Goal: Transaction & Acquisition: Purchase product/service

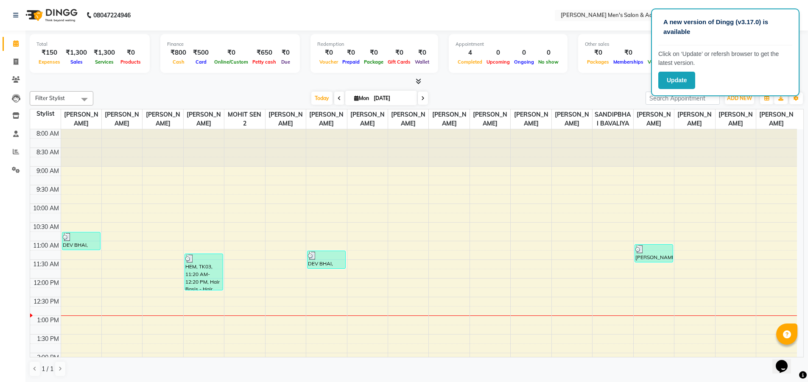
scroll to position [150, 0]
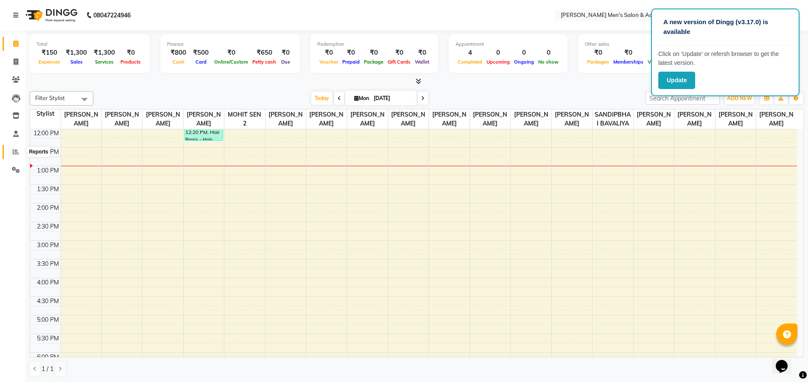
click at [12, 155] on span at bounding box center [15, 152] width 15 height 10
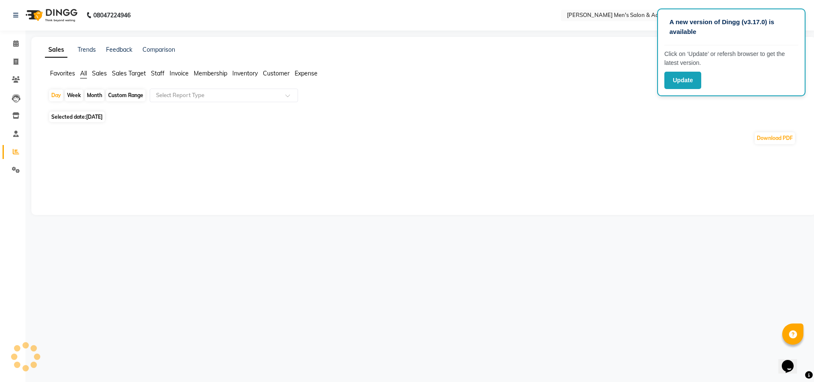
click at [98, 96] on div "Month" at bounding box center [95, 96] width 20 height 12
select select "9"
select select "2025"
click at [99, 98] on div "Month" at bounding box center [95, 96] width 20 height 12
select select "9"
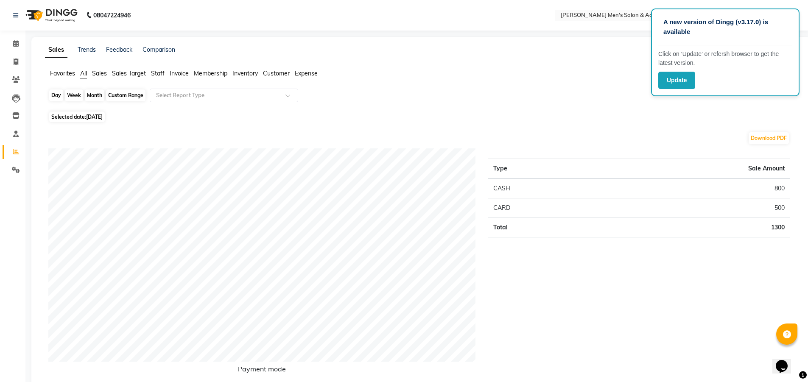
select select "2025"
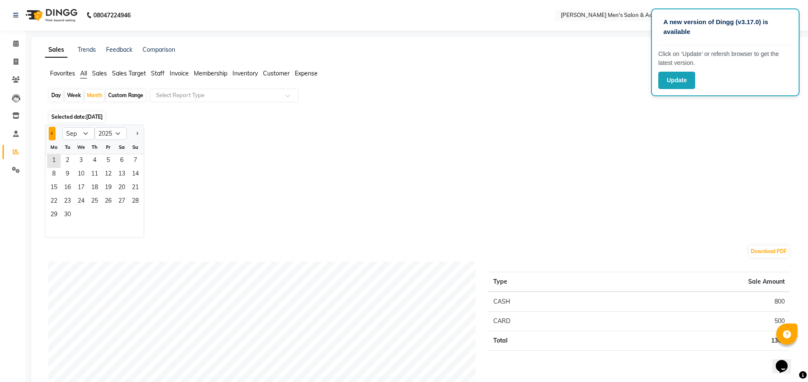
click at [51, 133] on span "Previous month" at bounding box center [52, 133] width 3 height 3
select select "8"
click at [112, 160] on span "1" at bounding box center [108, 161] width 14 height 14
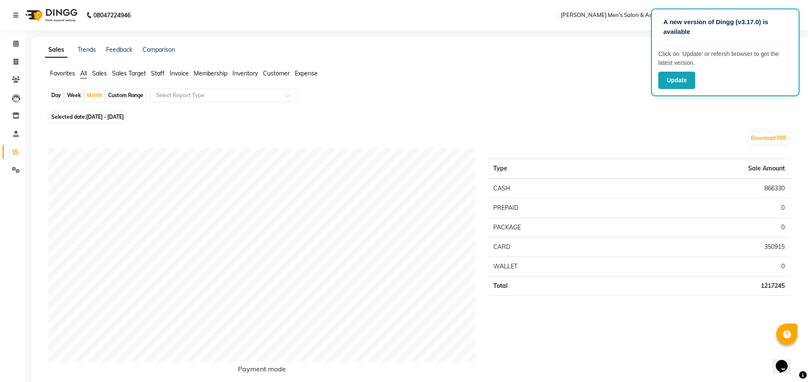
click at [158, 75] on span "Staff" at bounding box center [158, 74] width 14 height 8
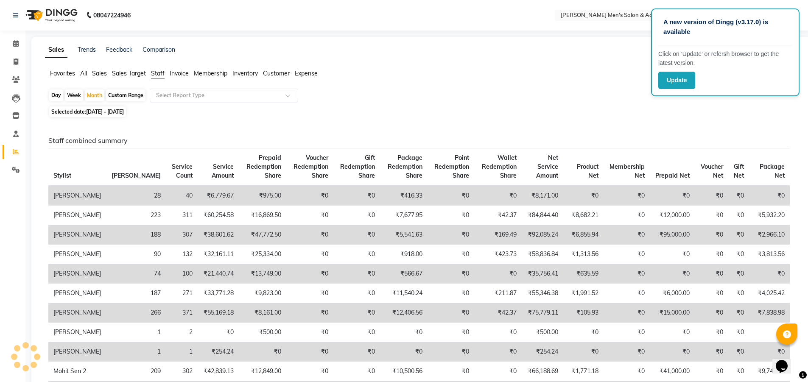
click at [170, 99] on input "text" at bounding box center [215, 95] width 122 height 8
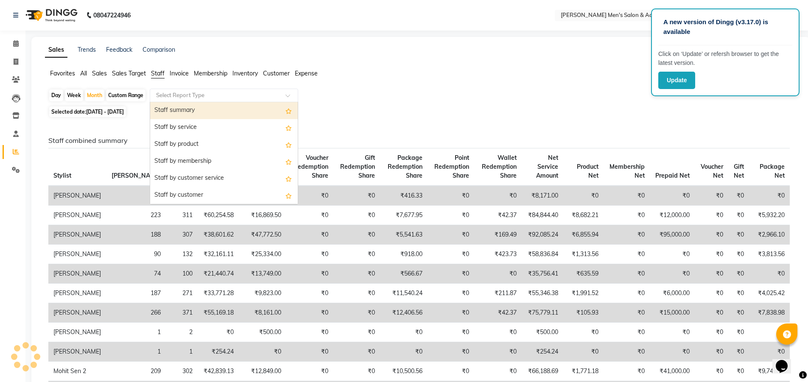
click at [184, 112] on div "Staff summary" at bounding box center [224, 110] width 148 height 17
select select "full_report"
select select "csv"
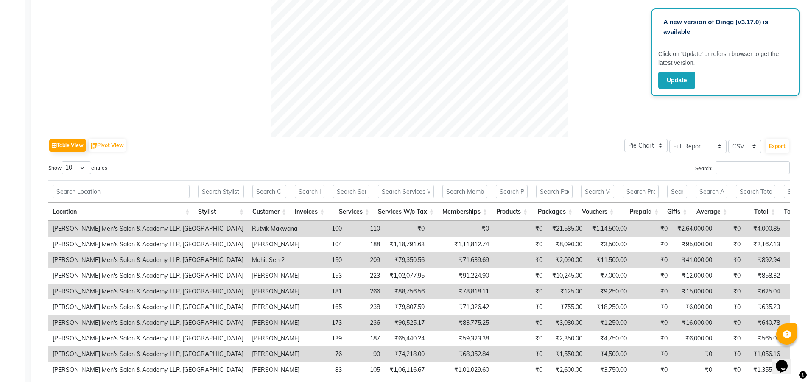
scroll to position [42, 0]
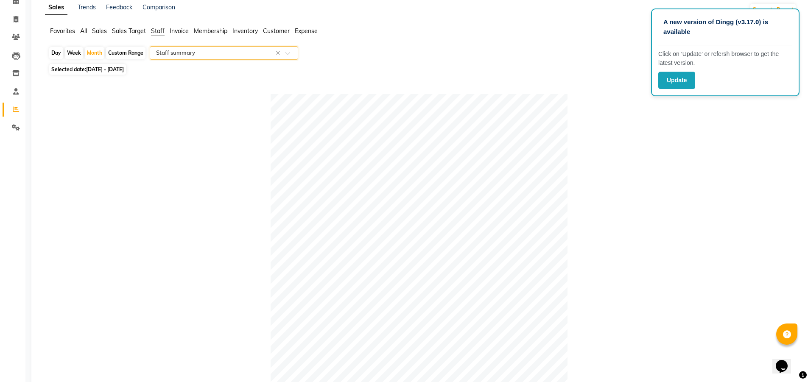
click at [133, 52] on div "Custom Range" at bounding box center [125, 53] width 39 height 12
select select "8"
select select "2025"
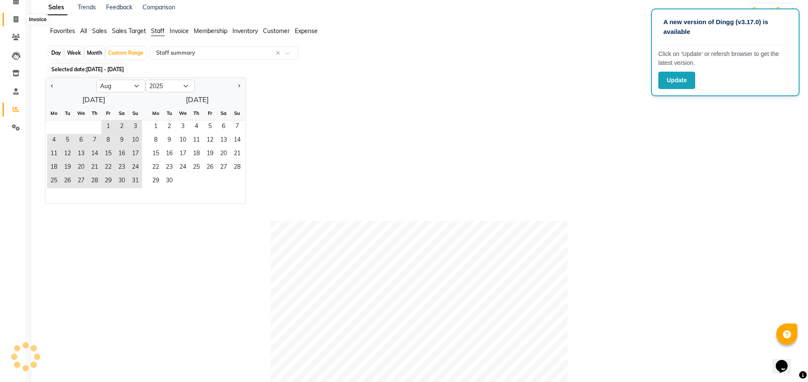
click at [19, 22] on span at bounding box center [15, 20] width 15 height 10
select select "service"
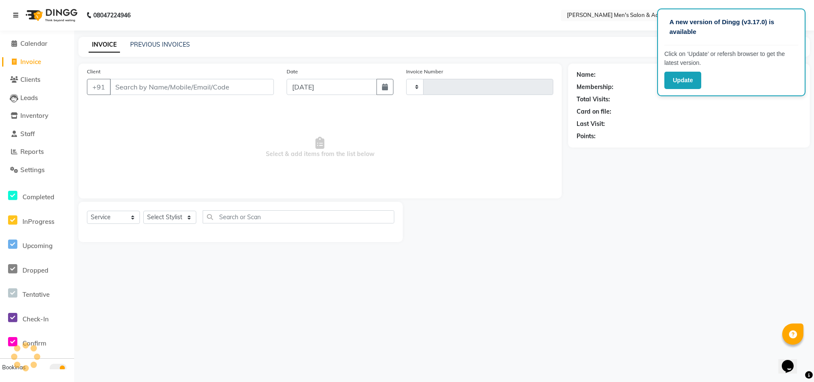
type input "5278"
select select "8248"
click at [18, 15] on icon at bounding box center [15, 15] width 5 height 6
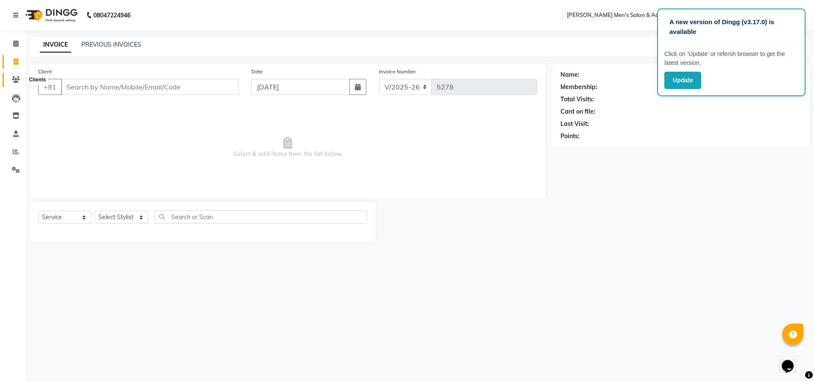
click at [13, 80] on icon at bounding box center [16, 79] width 8 height 6
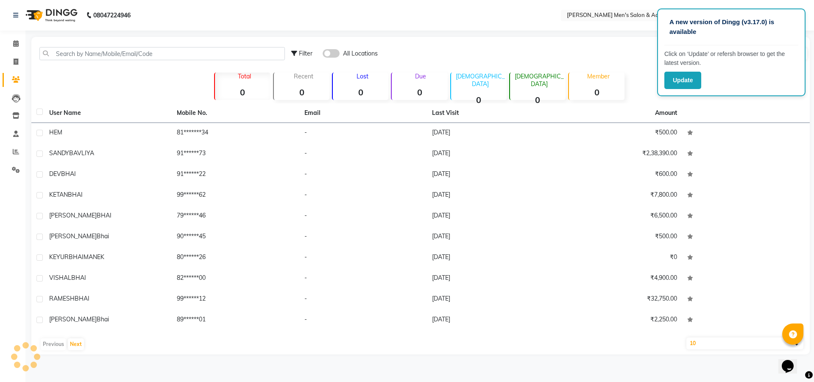
click at [78, 46] on div "Filter All Locations Import Add Client" at bounding box center [420, 53] width 775 height 27
drag, startPoint x: 78, startPoint y: 45, endPoint x: 85, endPoint y: 53, distance: 11.1
click at [79, 45] on div "Filter All Locations Import Add Client" at bounding box center [420, 53] width 775 height 27
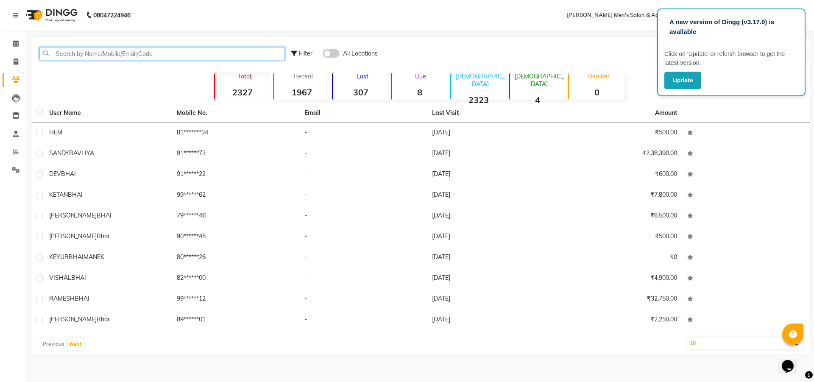
click at [117, 56] on input "text" at bounding box center [162, 53] width 246 height 13
click at [17, 61] on icon at bounding box center [16, 62] width 5 height 6
select select "service"
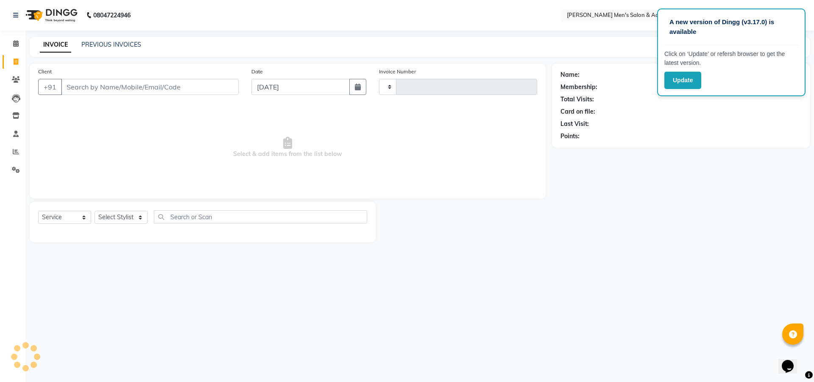
type input "5278"
select select "8248"
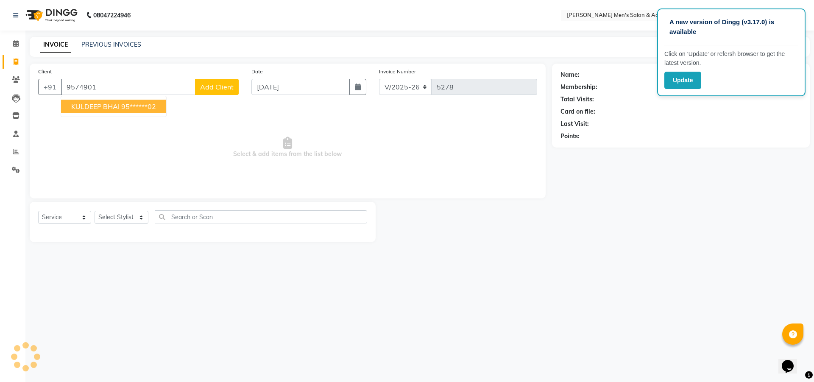
click at [91, 105] on span "KULDEEP BHAI" at bounding box center [95, 106] width 48 height 8
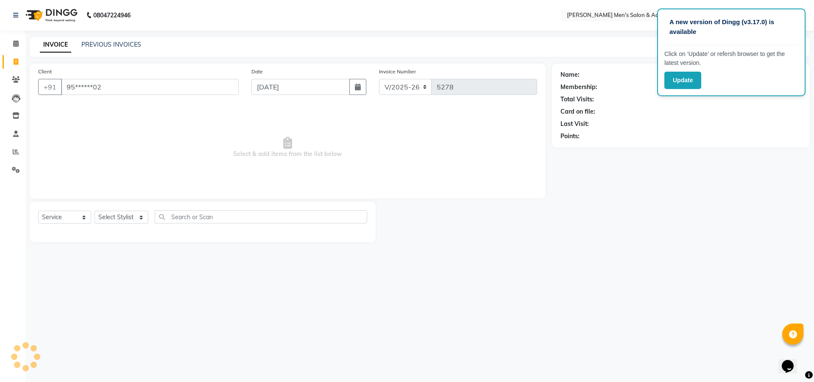
type input "95******02"
click at [585, 146] on icon "button" at bounding box center [585, 149] width 6 height 6
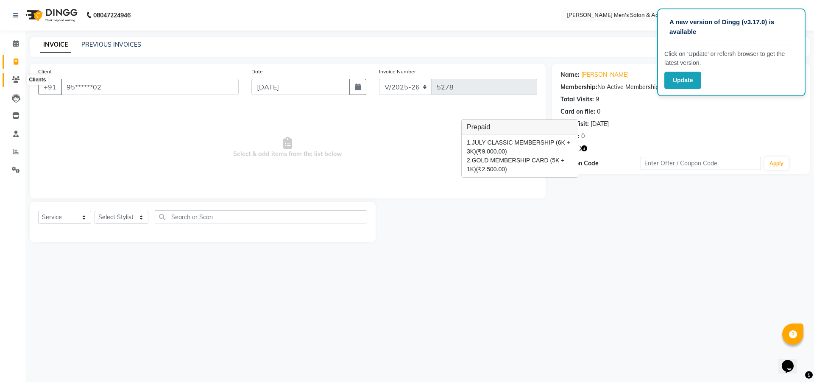
click at [11, 81] on span at bounding box center [15, 80] width 15 height 10
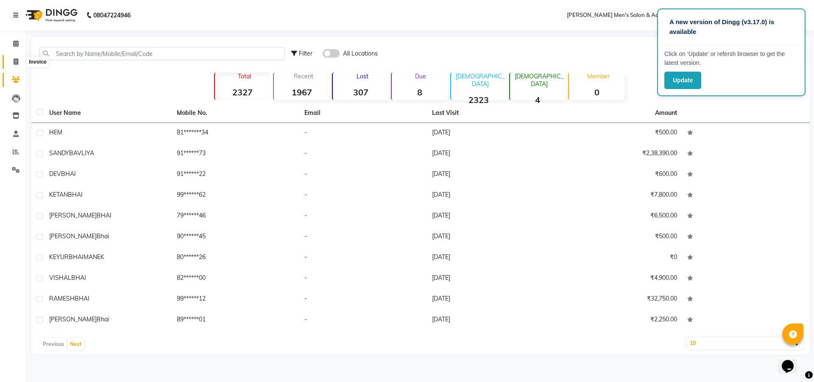
click at [15, 58] on span at bounding box center [15, 62] width 15 height 10
select select "8248"
select select "service"
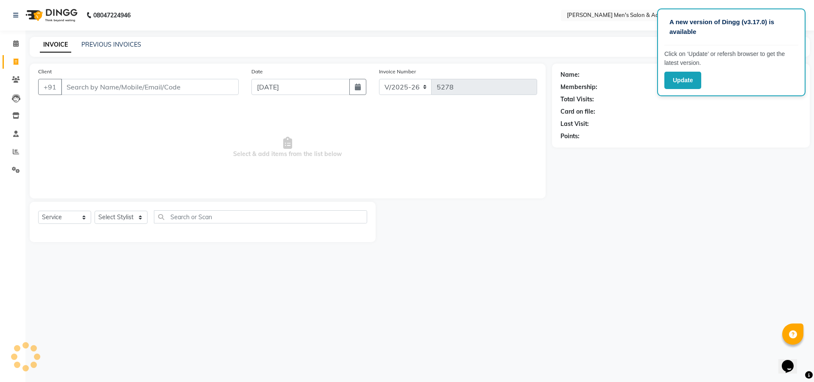
click at [96, 86] on input "Client" at bounding box center [150, 87] width 178 height 16
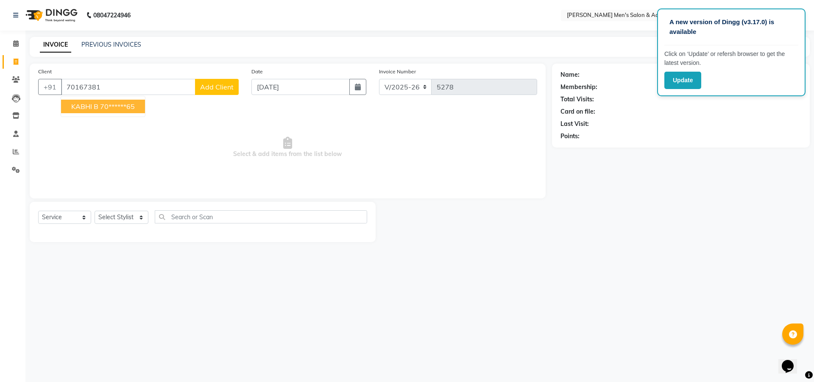
click at [84, 104] on span "KABHI B" at bounding box center [84, 106] width 27 height 8
type input "70******65"
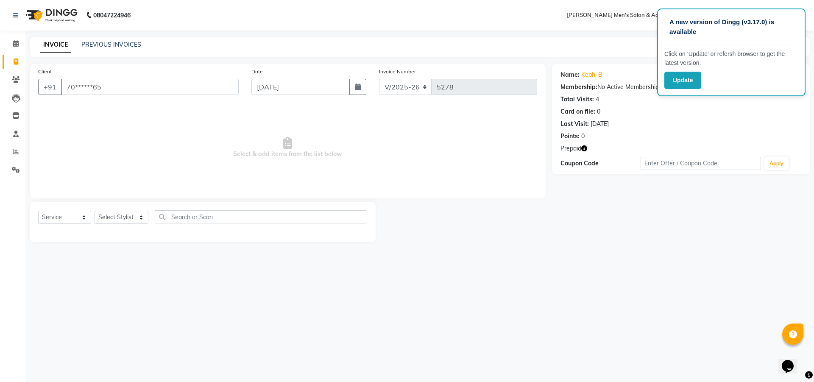
click at [585, 146] on icon "button" at bounding box center [585, 149] width 6 height 6
click at [585, 148] on icon "button" at bounding box center [585, 149] width 6 height 6
click at [108, 217] on select "Select Stylist ABHISHEK SEN AKKI SEN [PERSON_NAME] [PERSON_NAME] [PERSON_NAME] …" at bounding box center [122, 217] width 54 height 13
select select "78793"
click at [95, 211] on select "Select Stylist ABHISHEK SEN AKKI SEN [PERSON_NAME] [PERSON_NAME] [PERSON_NAME] …" at bounding box center [122, 217] width 54 height 13
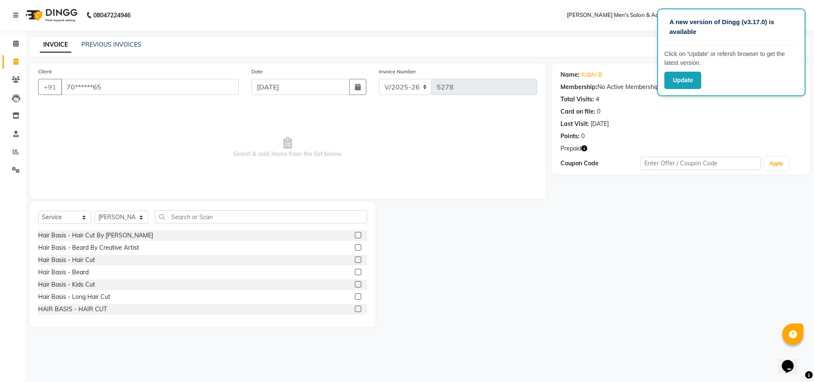
click at [355, 271] on label at bounding box center [358, 272] width 6 height 6
click at [355, 271] on input "checkbox" at bounding box center [358, 273] width 6 height 6
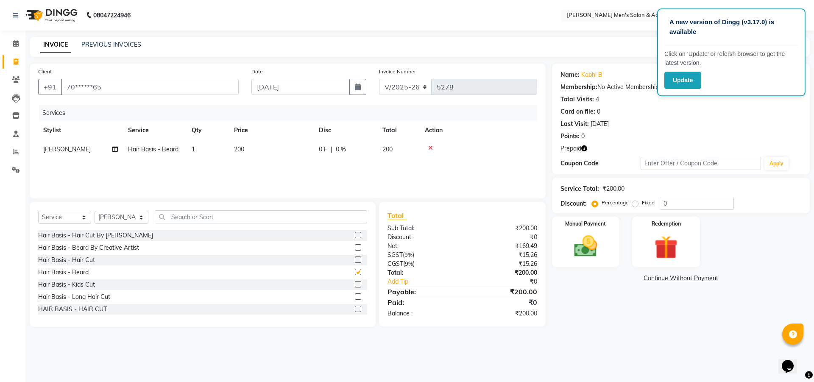
checkbox input "false"
click at [179, 214] on input "text" at bounding box center [261, 216] width 213 height 13
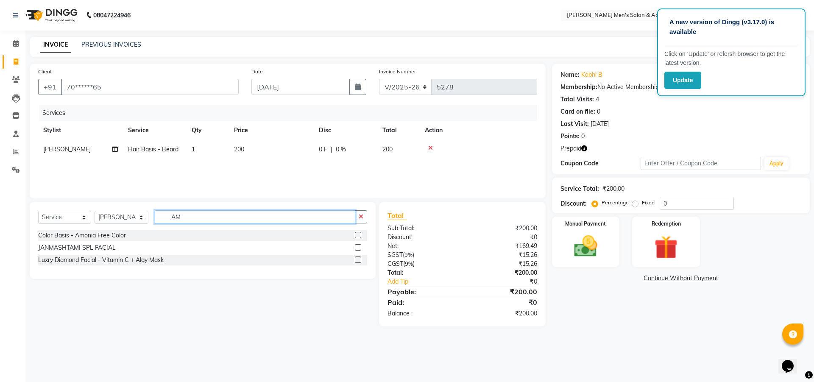
type input "AM"
click at [360, 233] on label at bounding box center [358, 235] width 6 height 6
click at [360, 233] on input "checkbox" at bounding box center [358, 236] width 6 height 6
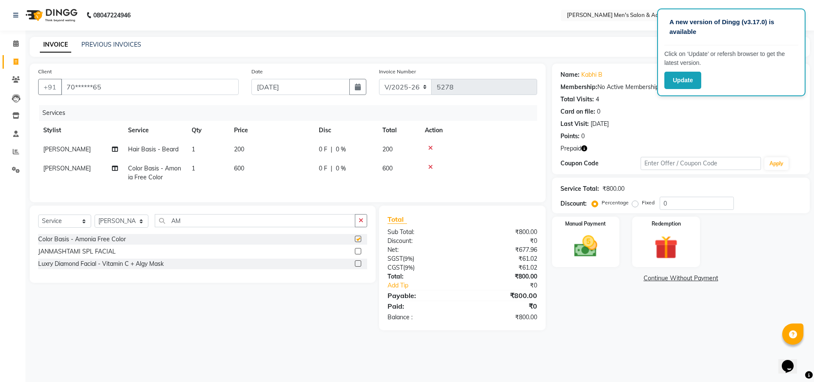
checkbox input "false"
click at [255, 170] on td "600" at bounding box center [271, 173] width 85 height 28
select select "78793"
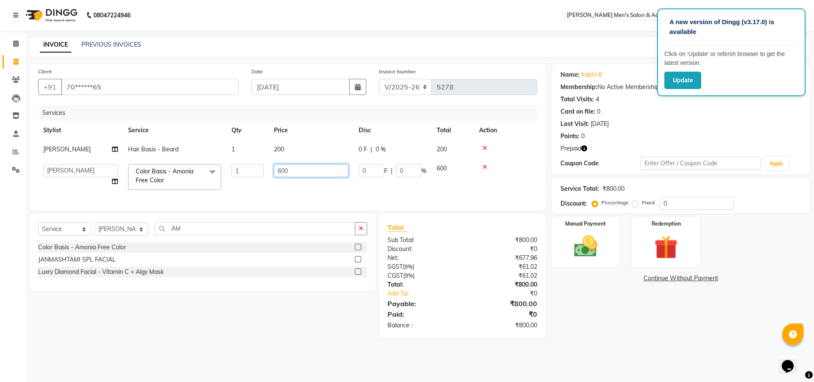
click at [298, 168] on input "600" at bounding box center [311, 170] width 75 height 13
type input "6"
type input "800"
click at [319, 132] on tr "Stylist Service Qty Price Disc Total Action" at bounding box center [287, 130] width 499 height 19
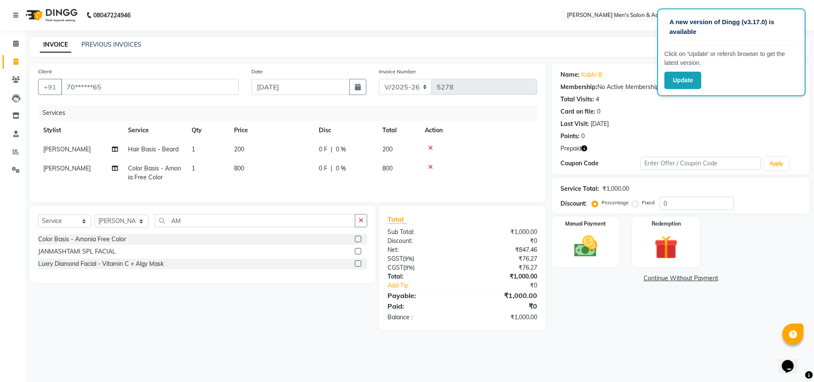
click at [585, 146] on icon "button" at bounding box center [585, 149] width 6 height 6
click at [585, 147] on icon "button" at bounding box center [585, 149] width 6 height 6
click at [666, 243] on img at bounding box center [666, 247] width 39 height 30
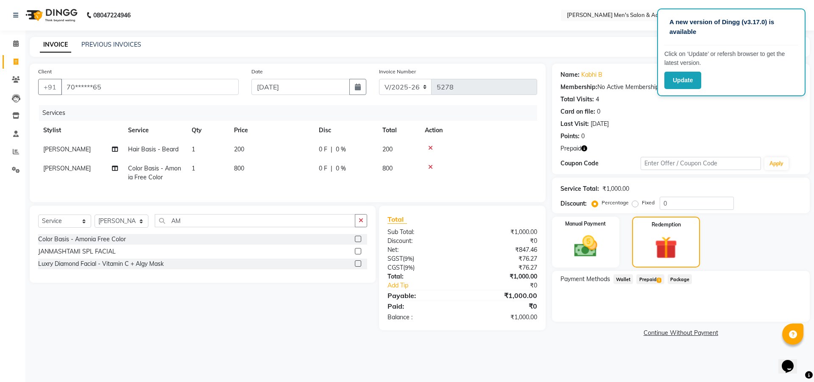
click at [658, 280] on span "1" at bounding box center [659, 280] width 5 height 5
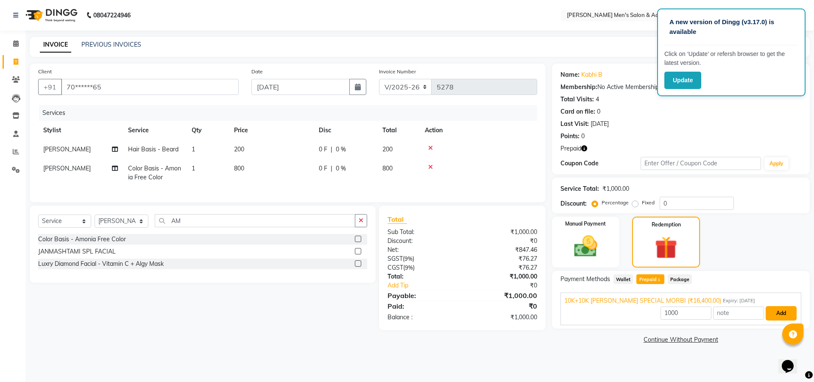
click at [773, 310] on button "Add" at bounding box center [781, 313] width 31 height 14
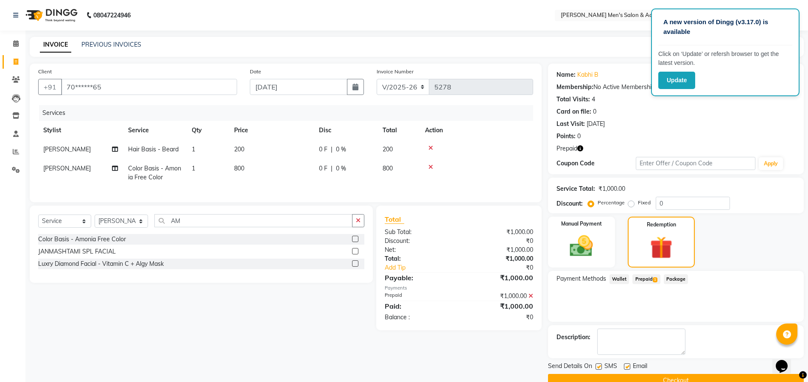
click at [625, 367] on label at bounding box center [627, 367] width 6 height 6
click at [625, 367] on input "checkbox" at bounding box center [627, 367] width 6 height 6
checkbox input "false"
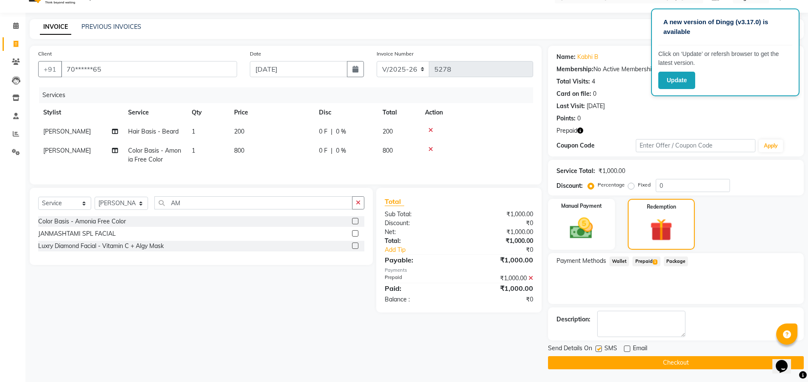
click at [592, 361] on button "Checkout" at bounding box center [676, 362] width 256 height 13
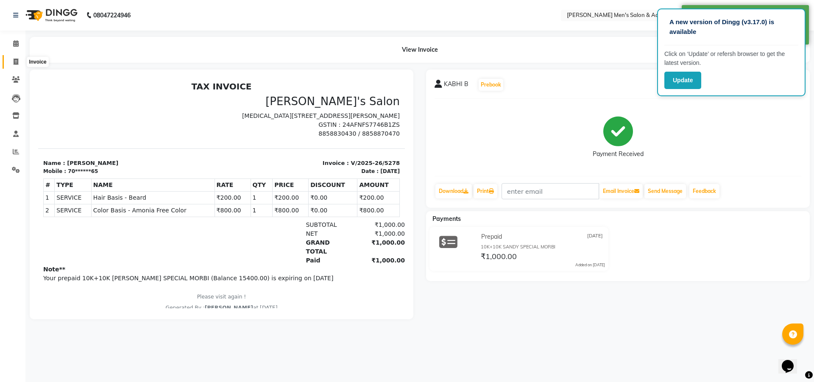
click at [14, 64] on icon at bounding box center [16, 62] width 5 height 6
select select "service"
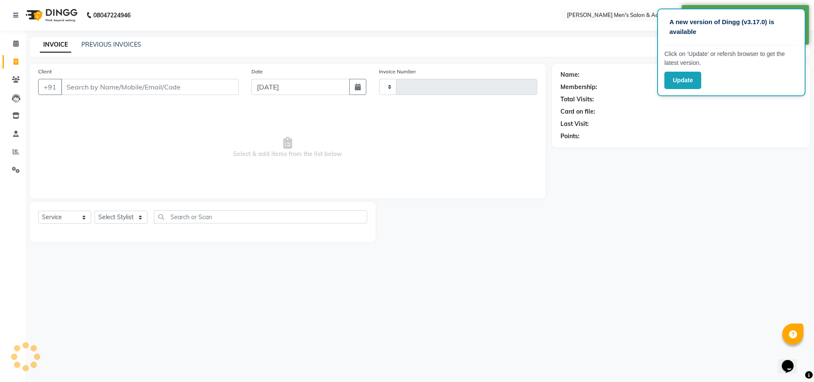
type input "5279"
select select "8248"
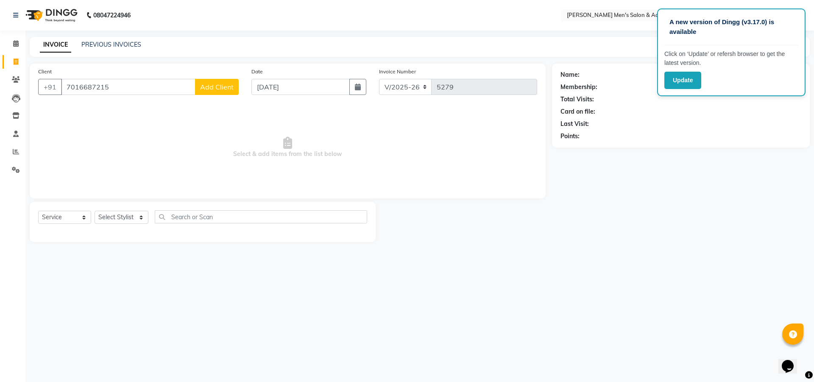
type input "7016687215"
click at [203, 90] on span "Add Client" at bounding box center [217, 87] width 34 height 8
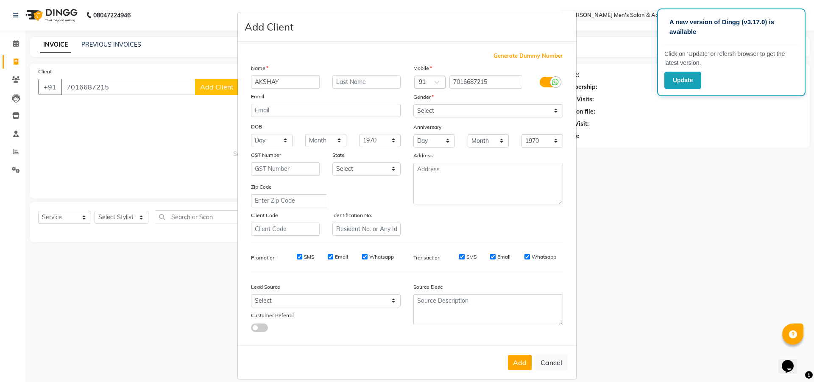
type input "AKSHAY"
click at [362, 80] on input "text" at bounding box center [367, 82] width 69 height 13
type input "BHAI"
click at [426, 109] on select "Select [DEMOGRAPHIC_DATA] [DEMOGRAPHIC_DATA] Other Prefer Not To Say" at bounding box center [489, 110] width 150 height 13
select select "[DEMOGRAPHIC_DATA]"
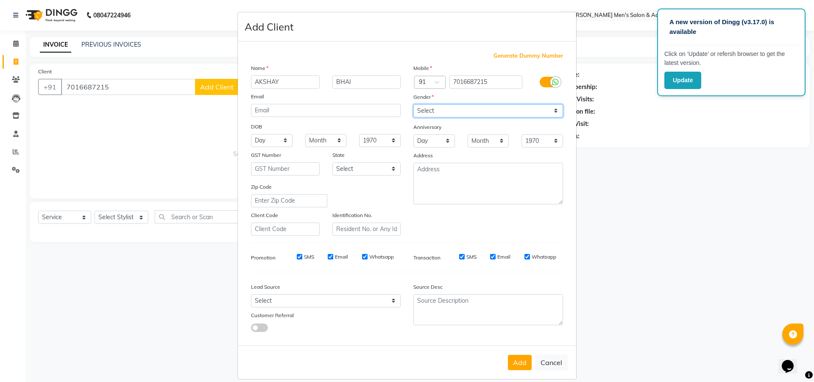
click at [414, 104] on select "Select [DEMOGRAPHIC_DATA] [DEMOGRAPHIC_DATA] Other Prefer Not To Say" at bounding box center [489, 110] width 150 height 13
click at [525, 369] on button "Add" at bounding box center [520, 362] width 24 height 15
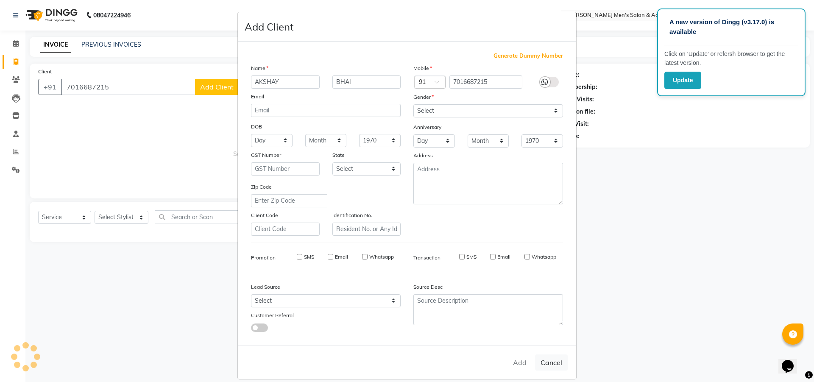
type input "70******15"
select select
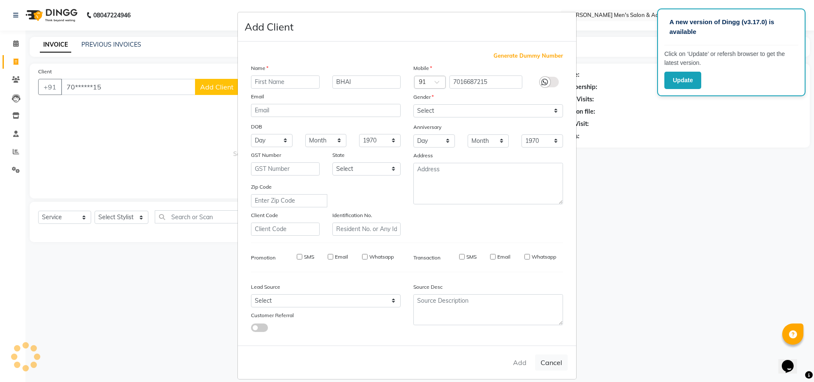
select select
checkbox input "false"
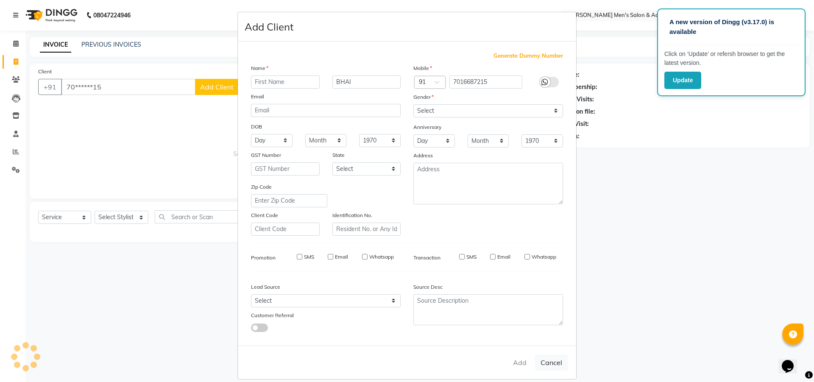
checkbox input "false"
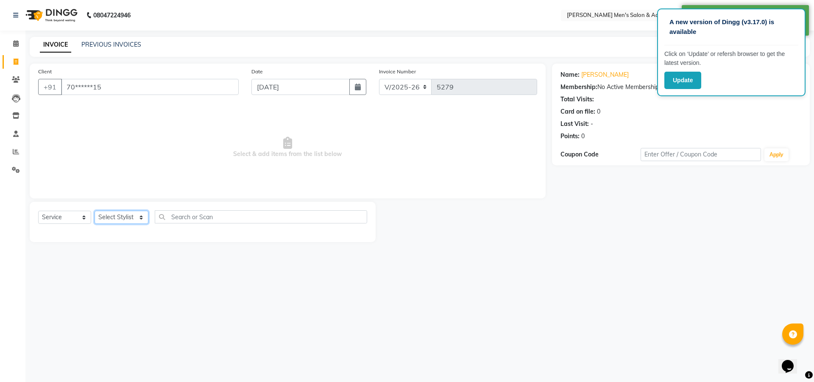
click at [122, 214] on select "Select Stylist ABHISHEK SEN AKKI SEN [PERSON_NAME] [PERSON_NAME] [PERSON_NAME] …" at bounding box center [122, 217] width 54 height 13
click at [219, 132] on span "Select & add items from the list below" at bounding box center [287, 147] width 499 height 85
click at [112, 214] on select "Select Stylist ABHISHEK SEN AKKI SEN [PERSON_NAME] [PERSON_NAME] [PERSON_NAME] …" at bounding box center [122, 217] width 54 height 13
select select "90090"
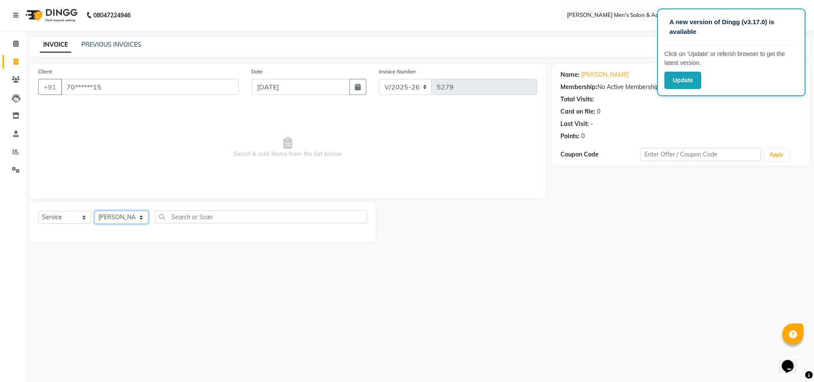
click at [95, 211] on select "Select Stylist ABHISHEK SEN AKKI SEN [PERSON_NAME] [PERSON_NAME] [PERSON_NAME] …" at bounding box center [122, 217] width 54 height 13
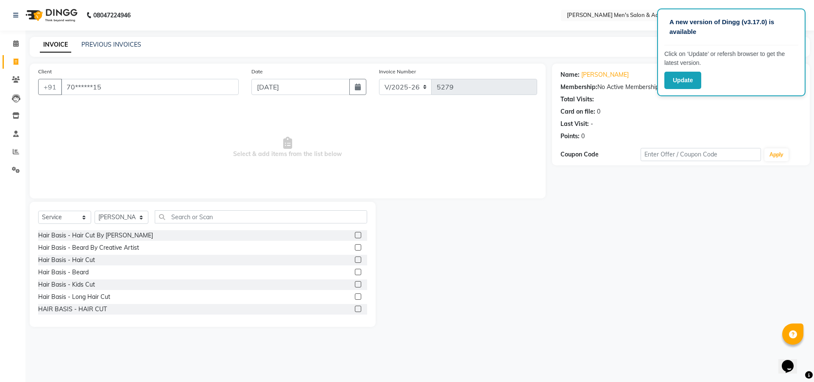
click at [355, 259] on label at bounding box center [358, 260] width 6 height 6
click at [355, 259] on input "checkbox" at bounding box center [358, 260] width 6 height 6
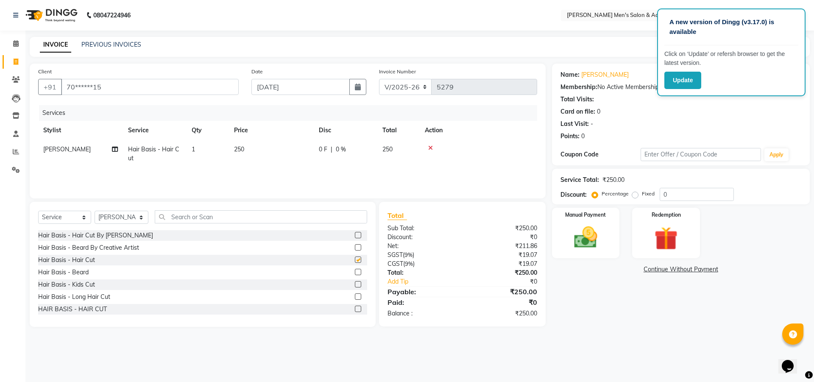
checkbox input "false"
click at [355, 271] on label at bounding box center [358, 272] width 6 height 6
click at [355, 271] on input "checkbox" at bounding box center [358, 273] width 6 height 6
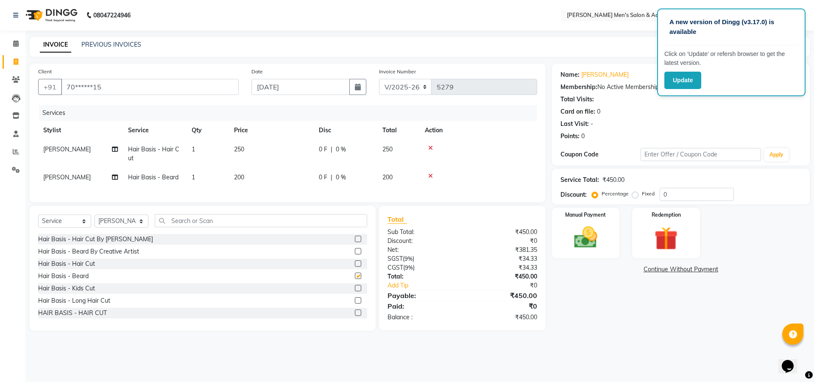
checkbox input "false"
click at [270, 150] on td "250" at bounding box center [271, 154] width 85 height 28
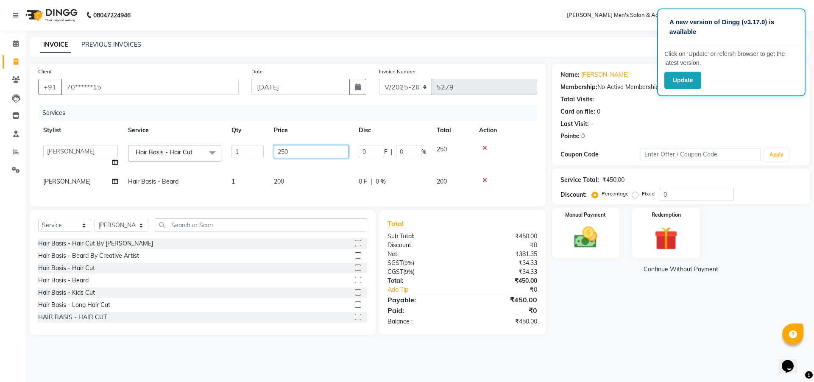
click at [297, 152] on input "250" at bounding box center [311, 151] width 75 height 13
type input "2"
type input "300"
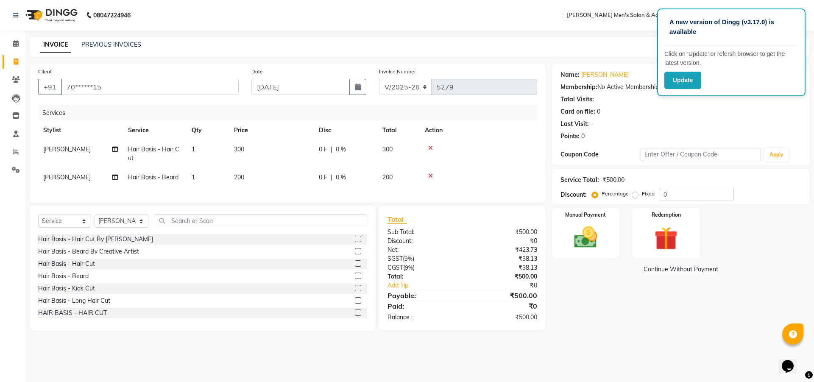
click at [295, 172] on td "200" at bounding box center [271, 177] width 85 height 19
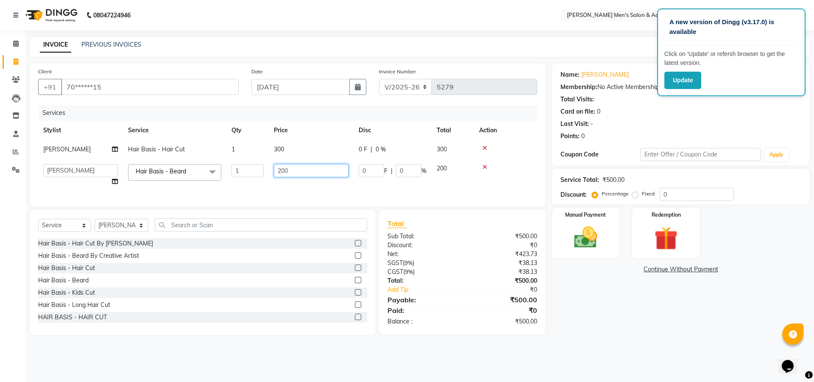
click at [304, 169] on input "200" at bounding box center [311, 170] width 75 height 13
type input "2"
type input "100"
click at [573, 218] on div "Manual Payment" at bounding box center [586, 233] width 70 height 52
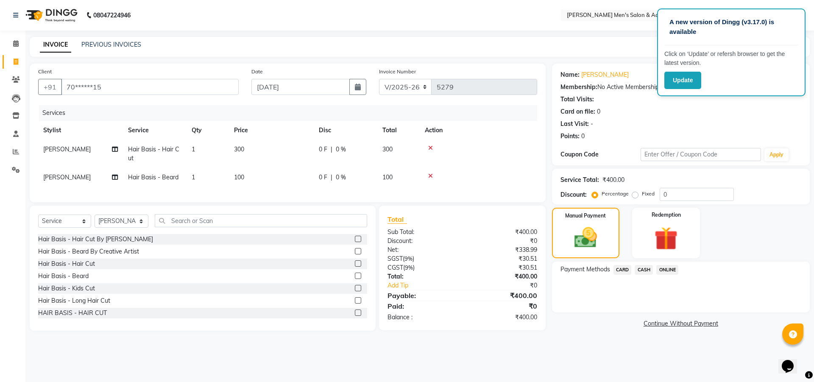
click at [618, 269] on span "CARD" at bounding box center [623, 270] width 18 height 10
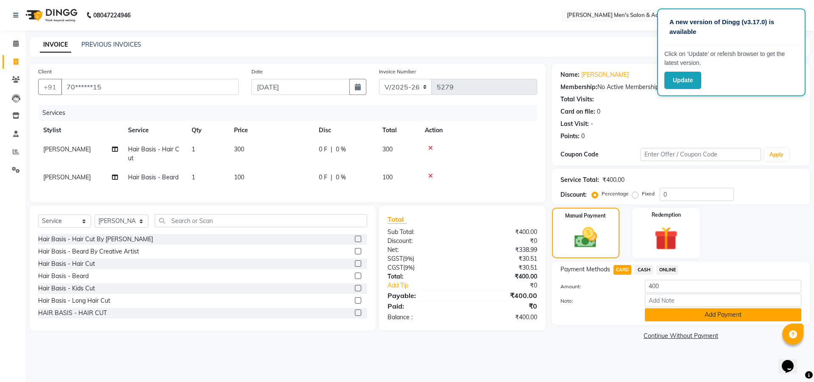
click at [686, 317] on button "Add Payment" at bounding box center [723, 314] width 157 height 13
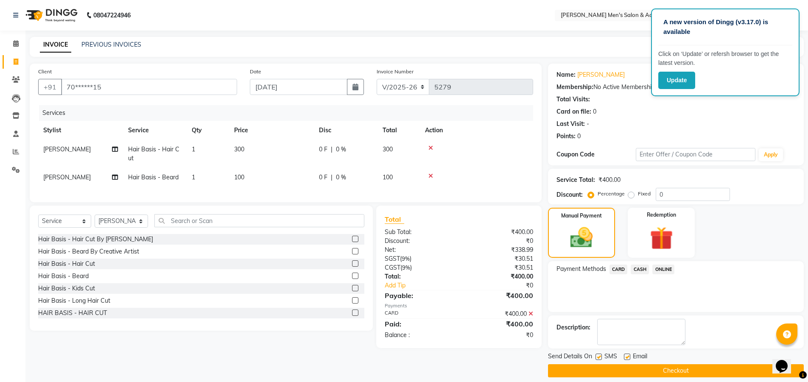
click at [628, 356] on label at bounding box center [627, 357] width 6 height 6
click at [628, 356] on input "checkbox" at bounding box center [627, 358] width 6 height 6
checkbox input "false"
click at [596, 356] on label at bounding box center [599, 357] width 6 height 6
click at [596, 356] on input "checkbox" at bounding box center [599, 358] width 6 height 6
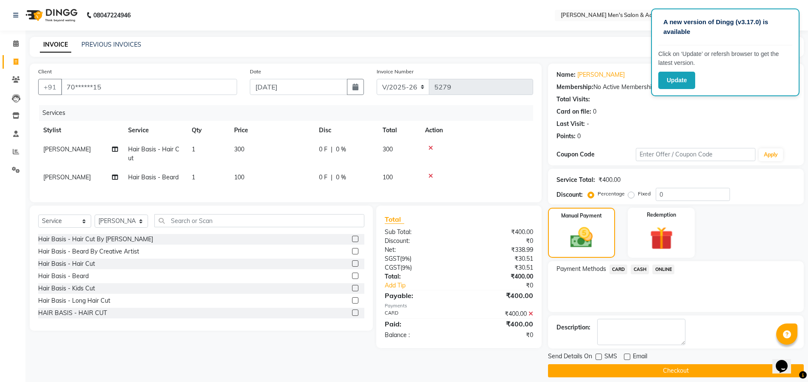
click at [597, 356] on label at bounding box center [599, 357] width 6 height 6
click at [597, 356] on input "checkbox" at bounding box center [599, 358] width 6 height 6
click at [598, 358] on label at bounding box center [599, 357] width 6 height 6
click at [598, 358] on input "checkbox" at bounding box center [599, 358] width 6 height 6
click at [598, 358] on label at bounding box center [599, 357] width 6 height 6
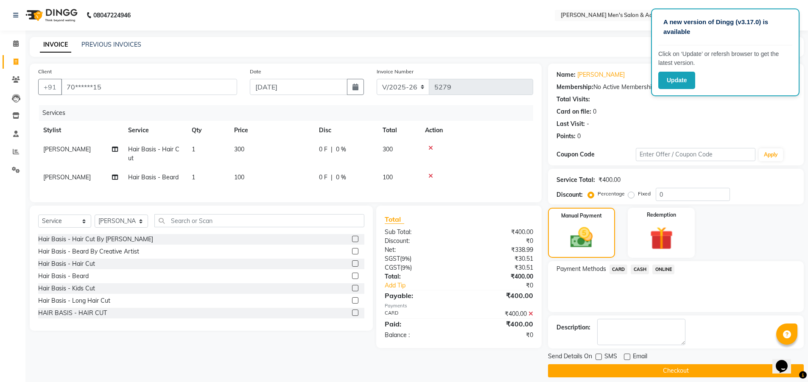
click at [598, 358] on input "checkbox" at bounding box center [599, 358] width 6 height 6
click at [599, 357] on label at bounding box center [599, 357] width 6 height 6
click at [599, 357] on input "checkbox" at bounding box center [599, 358] width 6 height 6
checkbox input "false"
click at [595, 368] on button "Checkout" at bounding box center [676, 370] width 256 height 13
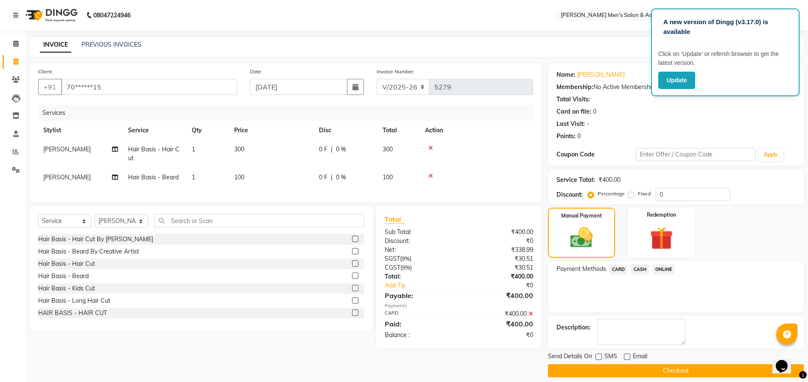
click at [595, 368] on div "Checkout" at bounding box center [676, 370] width 256 height 13
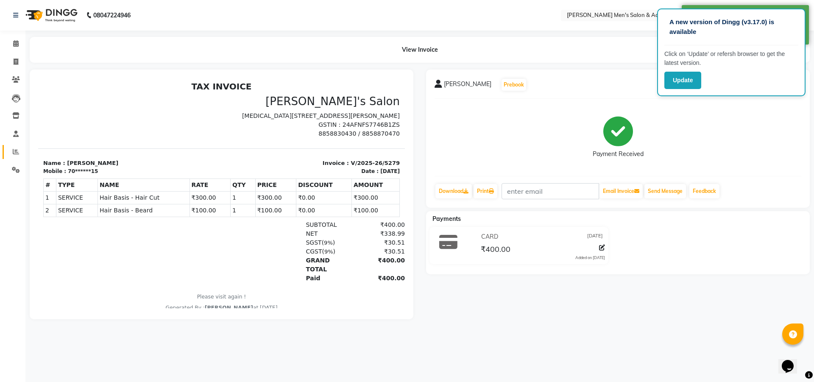
click at [10, 147] on link "Reports" at bounding box center [13, 152] width 20 height 14
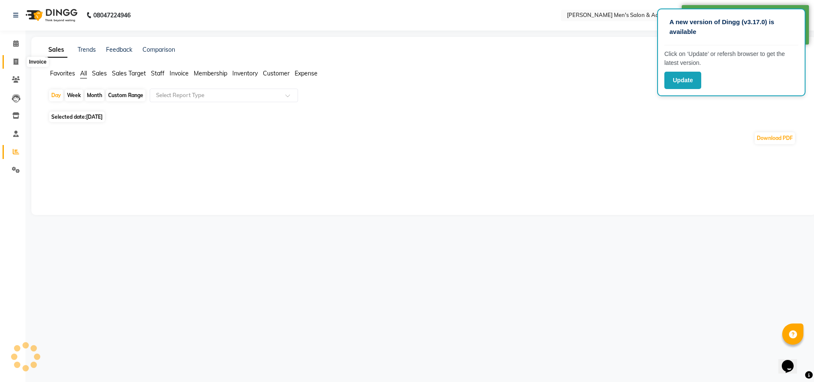
click at [12, 60] on span at bounding box center [15, 62] width 15 height 10
select select "service"
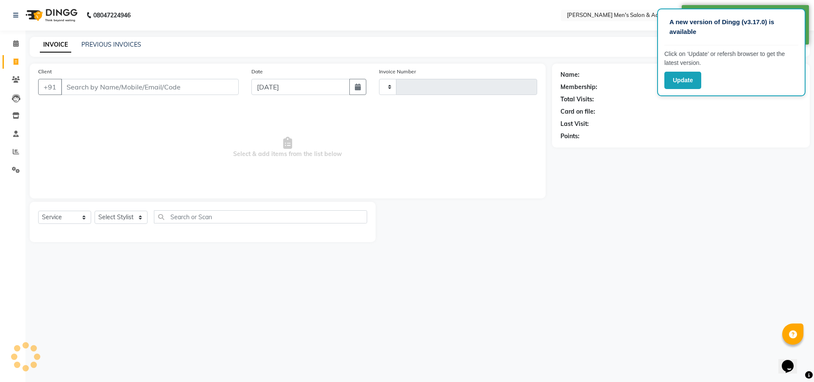
type input "5280"
select select "8248"
click at [115, 46] on link "PREVIOUS INVOICES" at bounding box center [111, 45] width 60 height 8
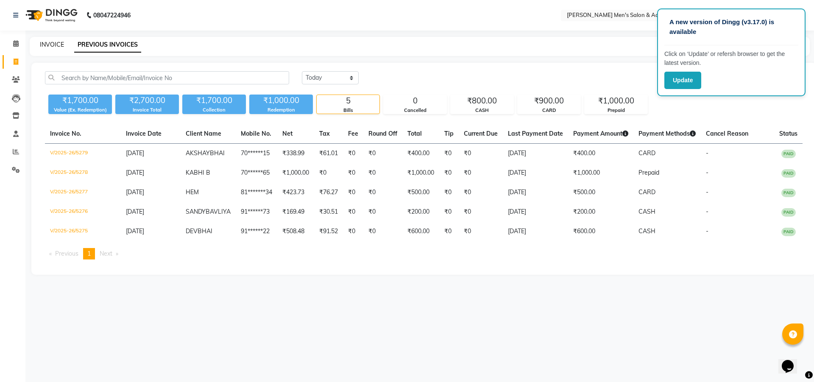
click at [53, 45] on link "INVOICE" at bounding box center [52, 45] width 24 height 8
select select "8248"
select select "service"
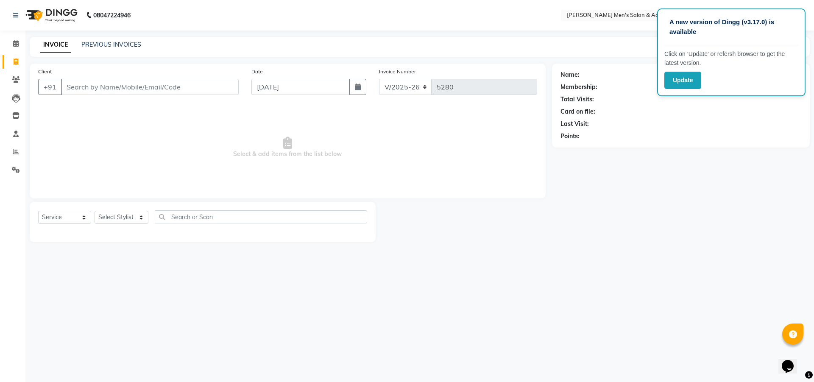
click at [136, 80] on input "Client" at bounding box center [150, 87] width 178 height 16
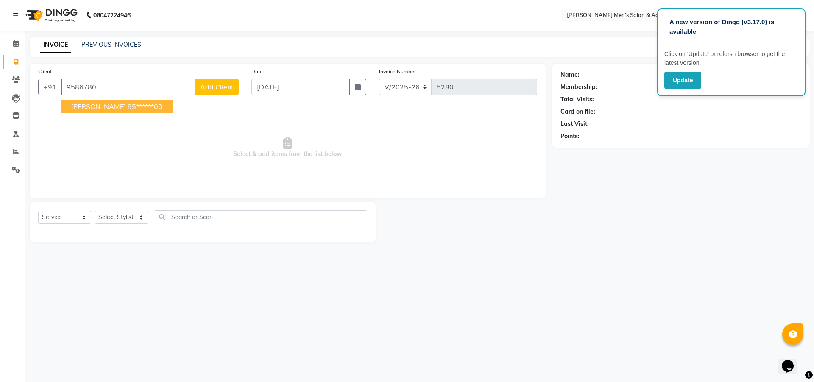
click at [134, 112] on button "ARYAN BHAI 95******00" at bounding box center [117, 107] width 112 height 14
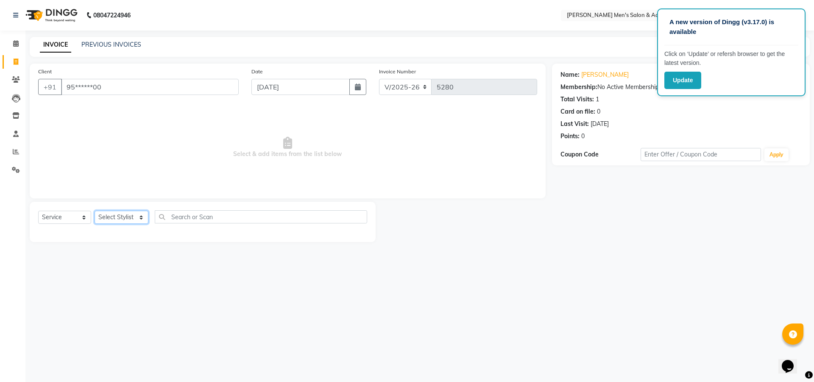
click at [123, 213] on select "Select Stylist ABHISHEK SEN AKKI SEN [PERSON_NAME] [PERSON_NAME] [PERSON_NAME] …" at bounding box center [122, 217] width 54 height 13
click at [211, 88] on input "95******00" at bounding box center [150, 87] width 178 height 16
type input "9"
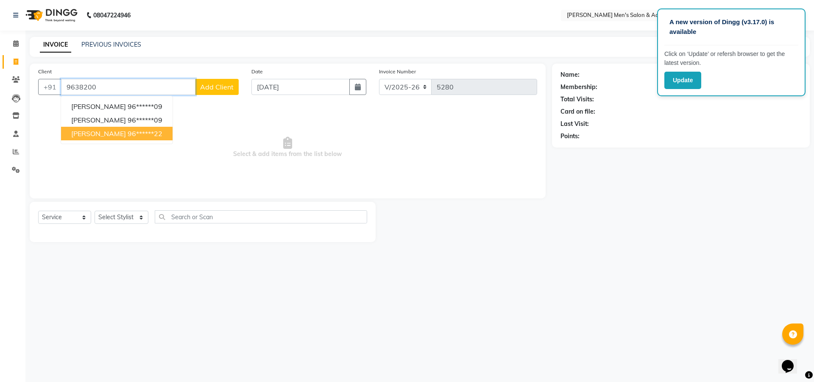
click at [134, 134] on ngb-highlight "96******22" at bounding box center [145, 133] width 35 height 8
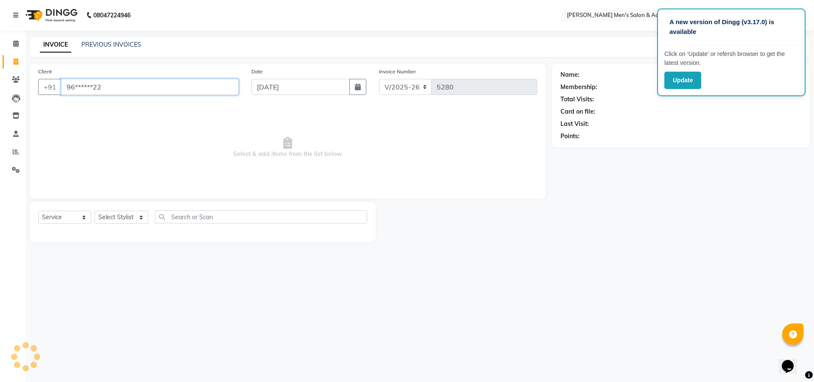
type input "96******22"
click at [583, 148] on icon "button" at bounding box center [585, 149] width 6 height 6
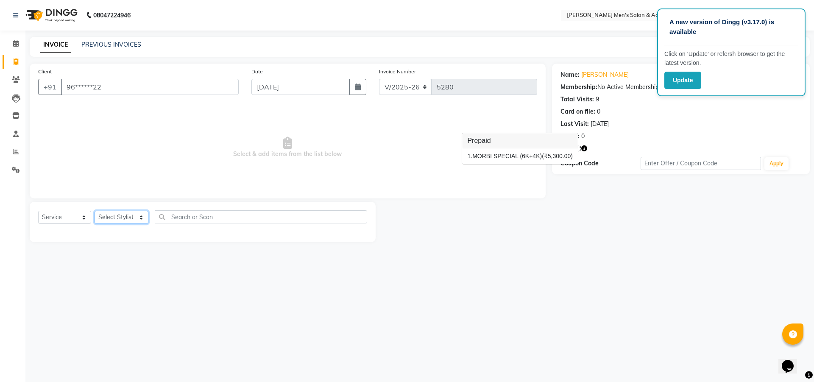
click at [120, 214] on select "Select Stylist ABHISHEK SEN AKKI SEN [PERSON_NAME] [PERSON_NAME] [PERSON_NAME] …" at bounding box center [122, 217] width 54 height 13
select select "78787"
click at [95, 211] on select "Select Stylist ABHISHEK SEN AKKI SEN [PERSON_NAME] [PERSON_NAME] [PERSON_NAME] …" at bounding box center [122, 217] width 54 height 13
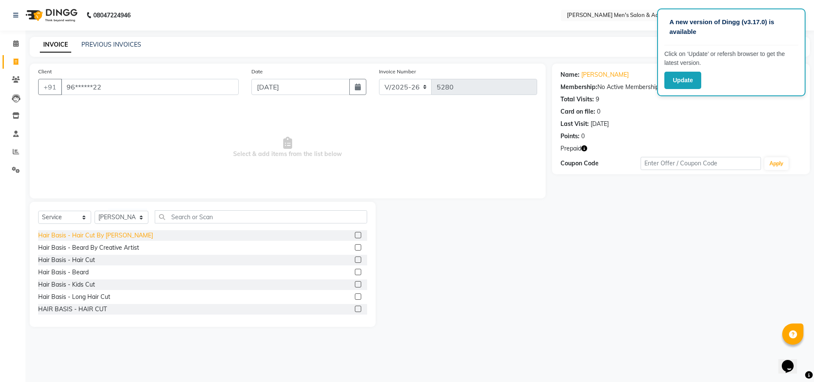
click at [94, 238] on div "Hair Basis - Hair Cut By [PERSON_NAME]" at bounding box center [95, 235] width 115 height 9
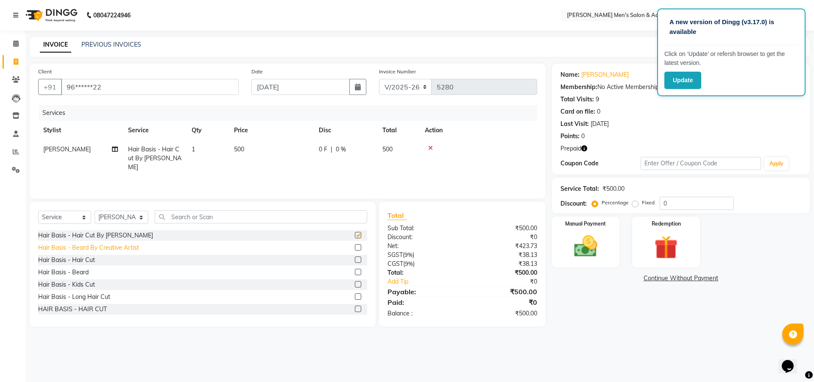
checkbox input "false"
click at [93, 248] on div "Hair Basis - Beard By Creative Artist" at bounding box center [88, 247] width 101 height 9
checkbox input "false"
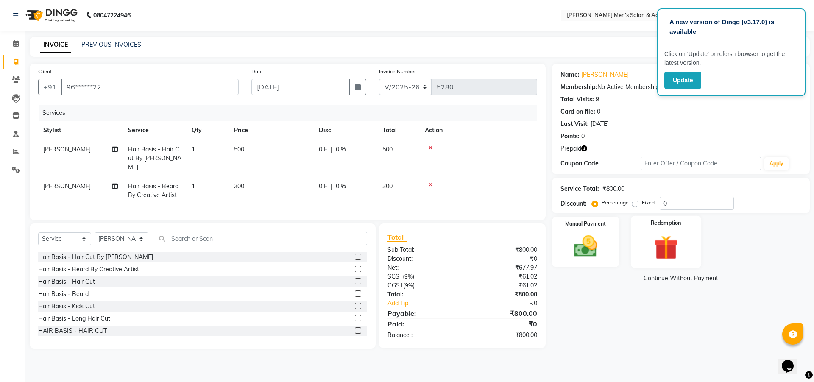
click at [657, 257] on img at bounding box center [666, 247] width 39 height 30
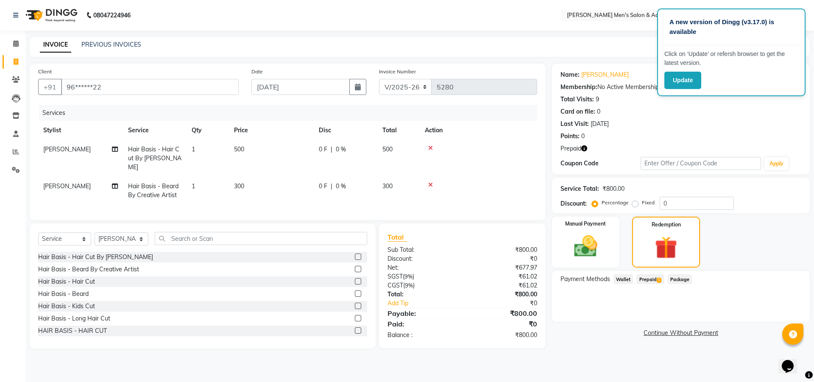
click at [654, 283] on span "Prepaid 1" at bounding box center [651, 279] width 28 height 10
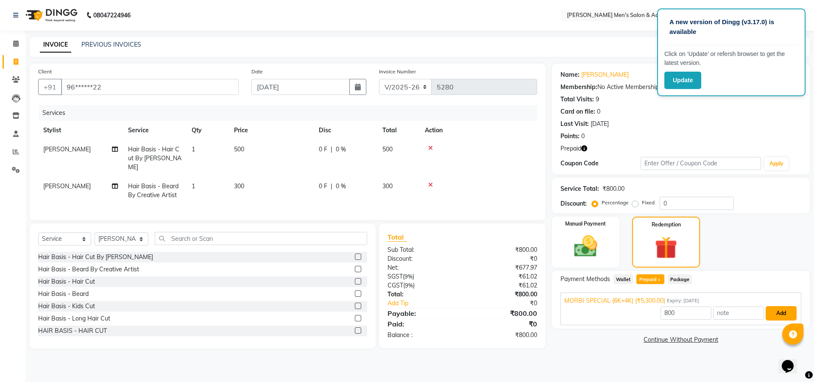
click at [790, 319] on button "Add" at bounding box center [781, 313] width 31 height 14
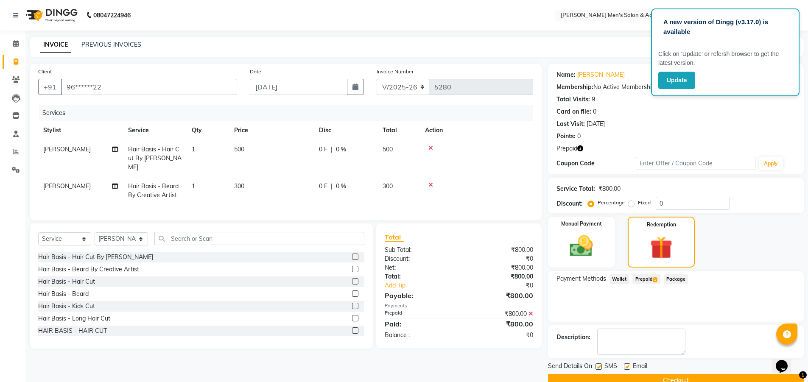
scroll to position [18, 0]
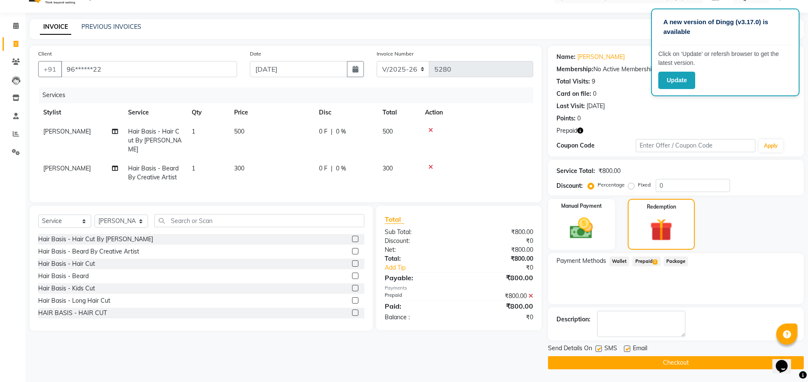
click at [624, 349] on label at bounding box center [627, 349] width 6 height 6
click at [624, 349] on input "checkbox" at bounding box center [627, 350] width 6 height 6
checkbox input "false"
click at [629, 360] on button "Checkout" at bounding box center [676, 362] width 256 height 13
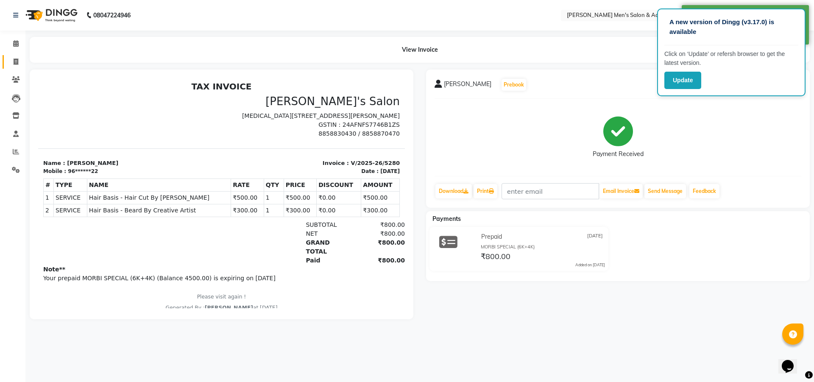
click at [11, 66] on span at bounding box center [15, 62] width 15 height 10
select select "service"
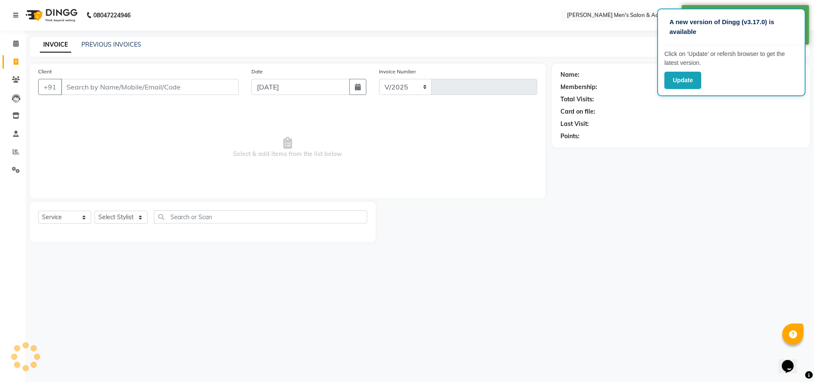
select select "8248"
type input "5281"
click at [113, 46] on link "PREVIOUS INVOICES" at bounding box center [111, 45] width 60 height 8
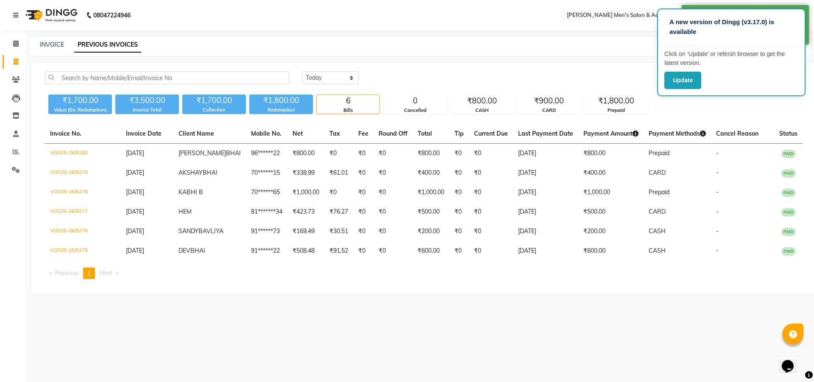
click at [53, 49] on div "INVOICE" at bounding box center [52, 44] width 24 height 9
click at [55, 48] on link "INVOICE" at bounding box center [52, 45] width 24 height 8
select select "service"
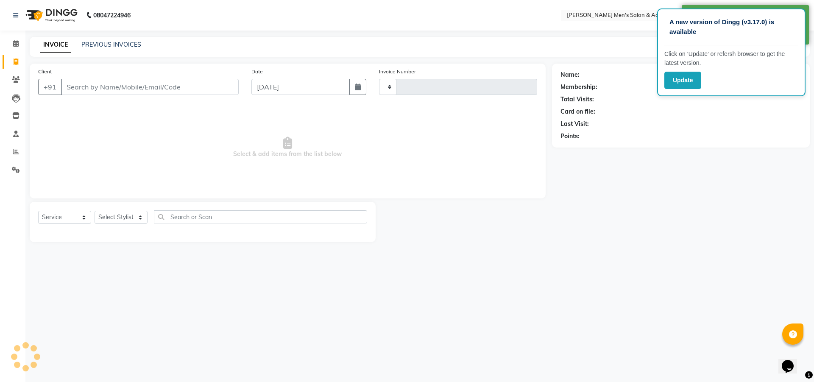
type input "5281"
select select "8248"
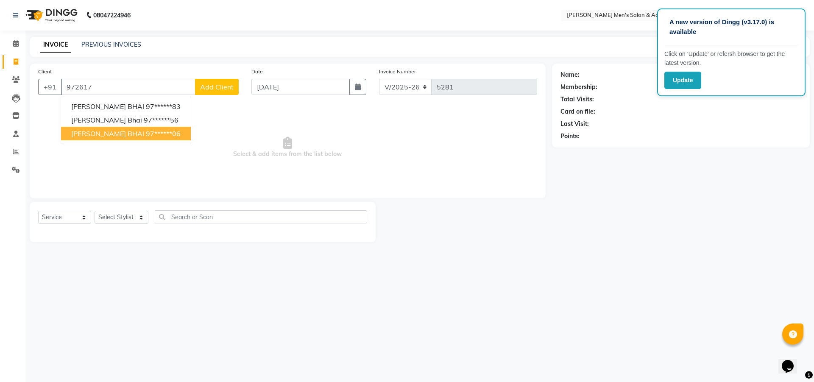
click at [114, 137] on button "[PERSON_NAME] BHAI 97******06" at bounding box center [126, 134] width 130 height 14
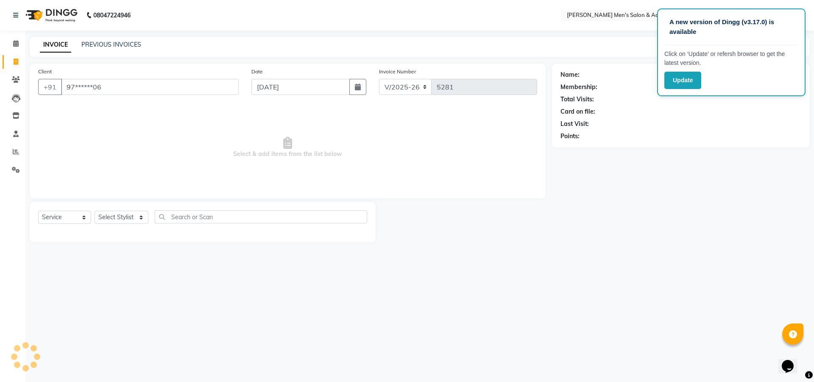
type input "97******06"
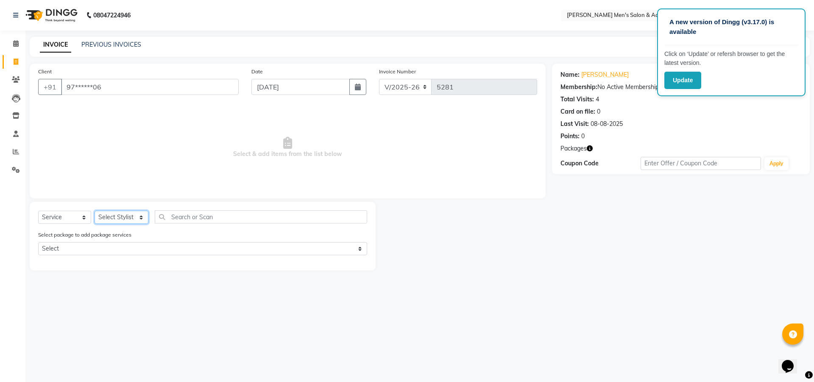
click at [122, 219] on select "Select Stylist ABHISHEK SEN AKKI SEN [PERSON_NAME] [PERSON_NAME] [PERSON_NAME] …" at bounding box center [122, 217] width 54 height 13
select select "88539"
click at [95, 211] on select "Select Stylist ABHISHEK SEN AKKI SEN [PERSON_NAME] [PERSON_NAME] [PERSON_NAME] …" at bounding box center [122, 217] width 54 height 13
click at [115, 182] on span "Select & add items from the list below" at bounding box center [287, 147] width 499 height 85
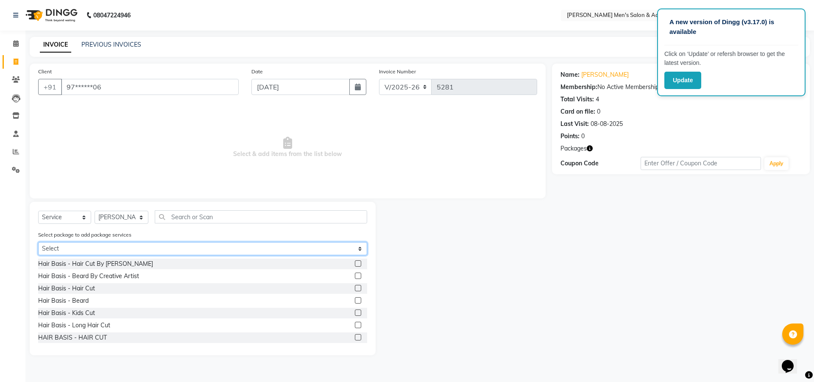
click at [92, 251] on select "Select SPEED WELL BEARD PAY 5 AND & 1 FREE SPEED WELL HAIR CUT PAY 5 AND GET 1 …" at bounding box center [202, 248] width 329 height 13
select select "1: Object"
click at [38, 242] on select "Select SPEED WELL BEARD PAY 5 AND & 1 FREE SPEED WELL HAIR CUT PAY 5 AND GET 1 …" at bounding box center [202, 248] width 329 height 13
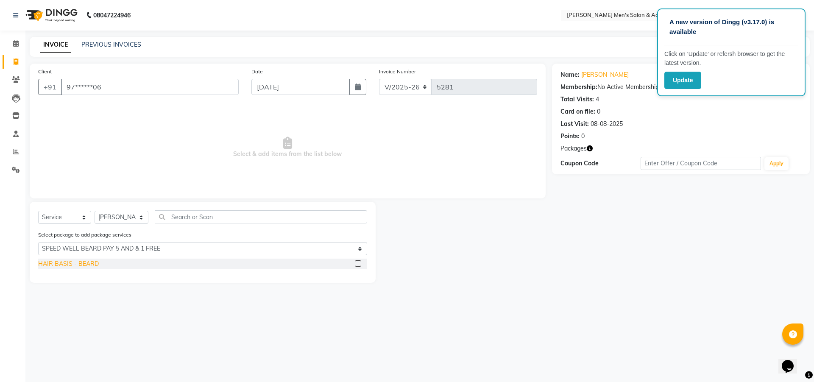
click at [70, 264] on div "HAIR BASIS - BEARD" at bounding box center [68, 264] width 61 height 9
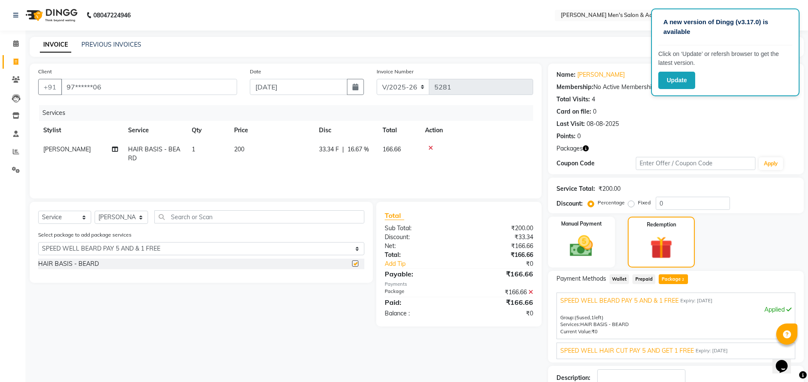
checkbox input "false"
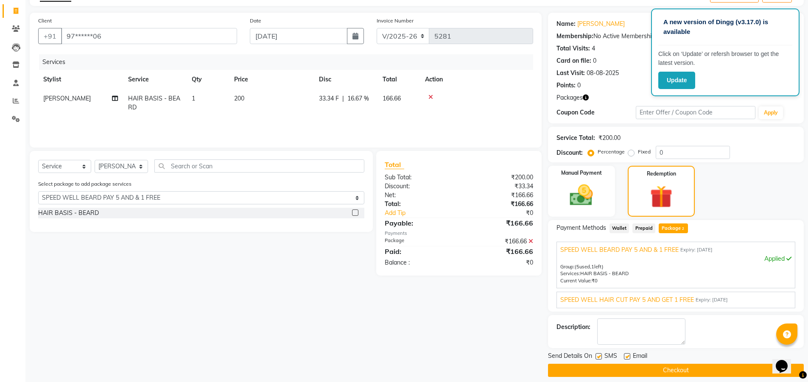
scroll to position [59, 0]
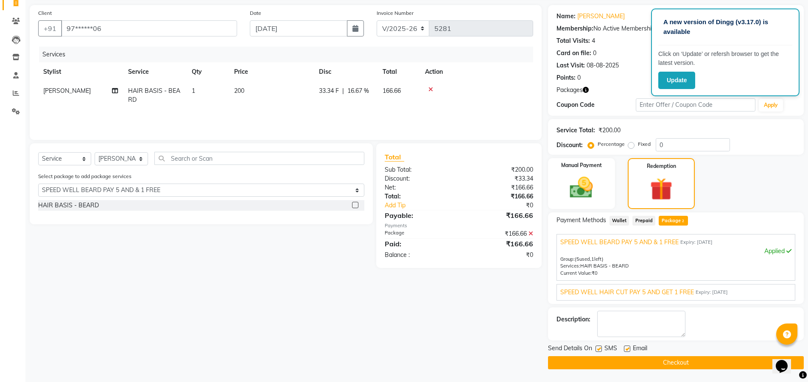
click at [597, 285] on div "SPEED WELL HAIR CUT PAY 5 AND GET 1 FREE Expiry: [DATE] Apply Group: (5 used, 1…" at bounding box center [676, 292] width 239 height 17
click at [596, 293] on span "SPEED WELL HAIR CUT PAY 5 AND GET 1 FREE" at bounding box center [627, 292] width 134 height 9
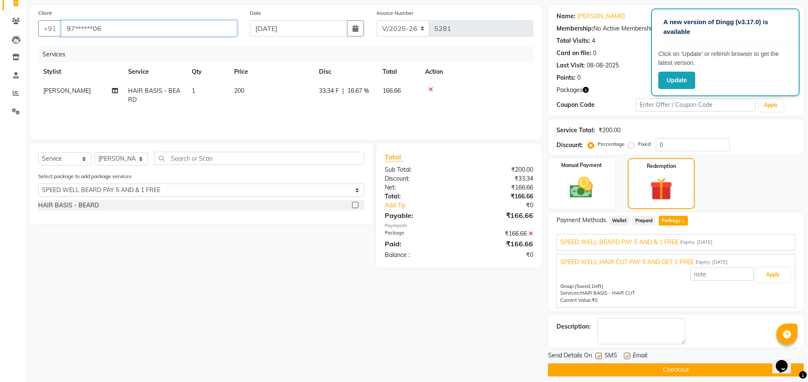
click at [181, 34] on input "97******06" at bounding box center [149, 28] width 176 height 16
type input "9"
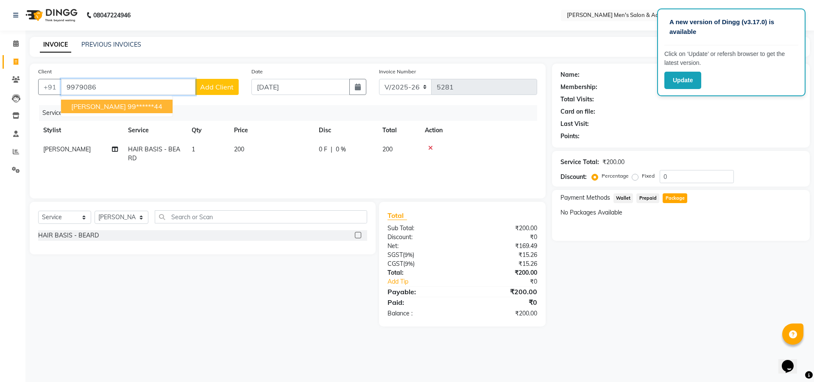
click at [127, 102] on button "[PERSON_NAME] 99******44" at bounding box center [117, 107] width 112 height 14
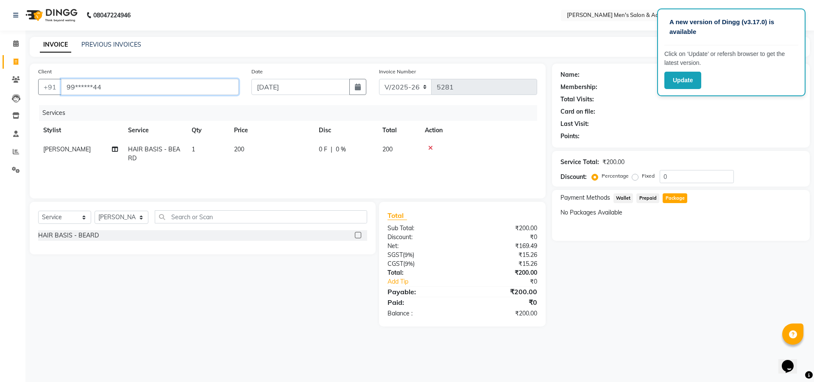
type input "99******44"
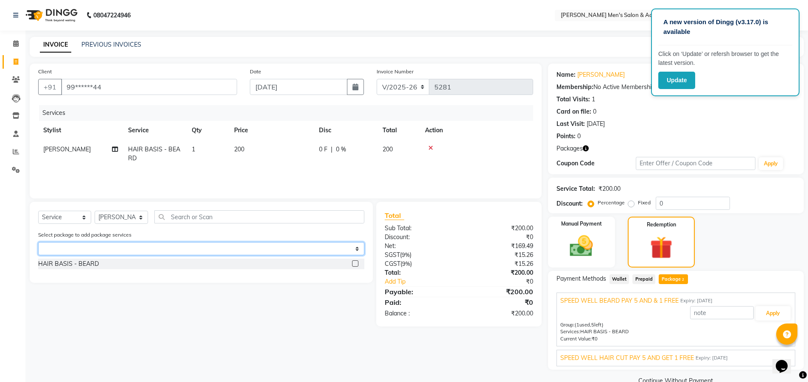
click at [101, 249] on select "Select SPEED WELL BEARD PAY 5 AND & 1 FREE SPEED WELL HAIR CUT PAY 5 AND GET 1 …" at bounding box center [201, 248] width 326 height 13
select select "1: Object"
click at [38, 242] on select "Select SPEED WELL BEARD PAY 5 AND & 1 FREE SPEED WELL HAIR CUT PAY 5 AND GET 1 …" at bounding box center [201, 248] width 326 height 13
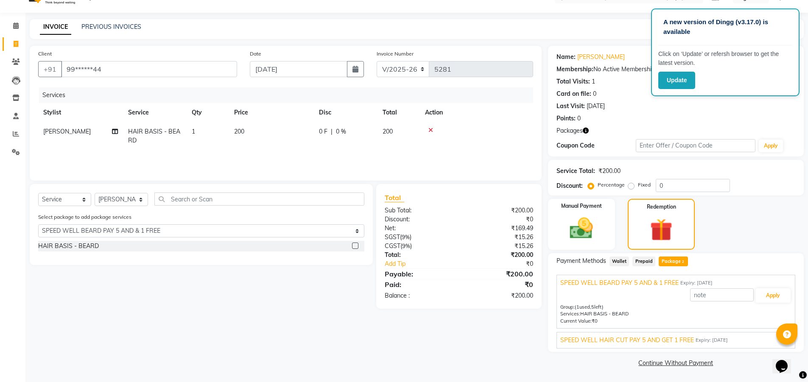
click at [619, 339] on span "SPEED WELL HAIR CUT PAY 5 AND GET 1 FREE" at bounding box center [627, 340] width 134 height 9
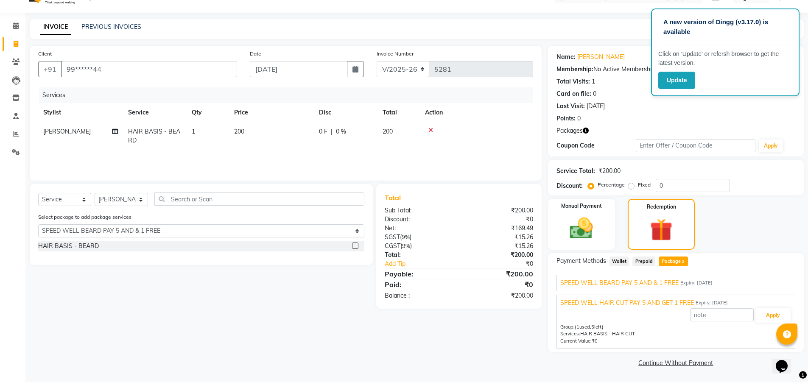
click at [429, 129] on icon at bounding box center [430, 130] width 5 height 6
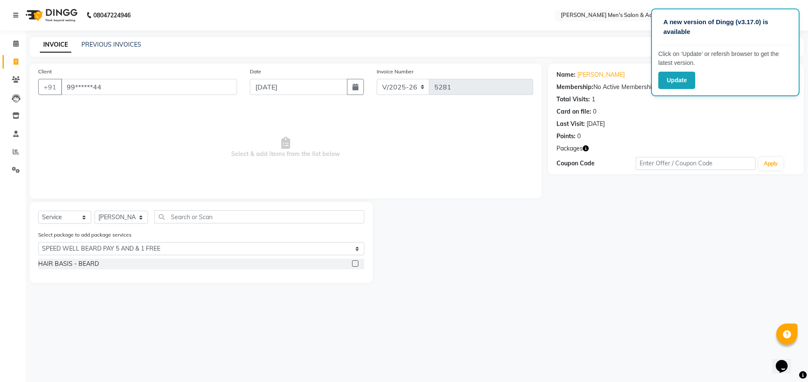
scroll to position [0, 0]
click at [97, 44] on link "PREVIOUS INVOICES" at bounding box center [111, 45] width 60 height 8
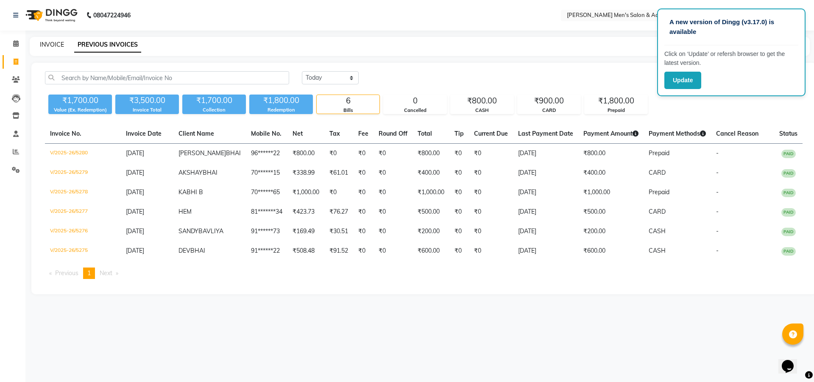
click at [52, 45] on link "INVOICE" at bounding box center [52, 45] width 24 height 8
select select "service"
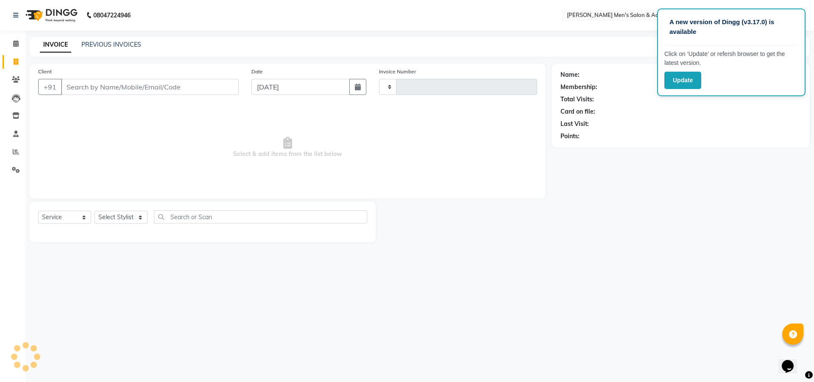
type input "5281"
select select "8248"
drag, startPoint x: 228, startPoint y: 371, endPoint x: 199, endPoint y: 382, distance: 31.7
click at [225, 368] on div "A new version of Dingg (v3.17.0) is available Click on ‘Update’ or refersh brow…" at bounding box center [407, 191] width 814 height 382
drag, startPoint x: 672, startPoint y: 279, endPoint x: 576, endPoint y: 178, distance: 139.2
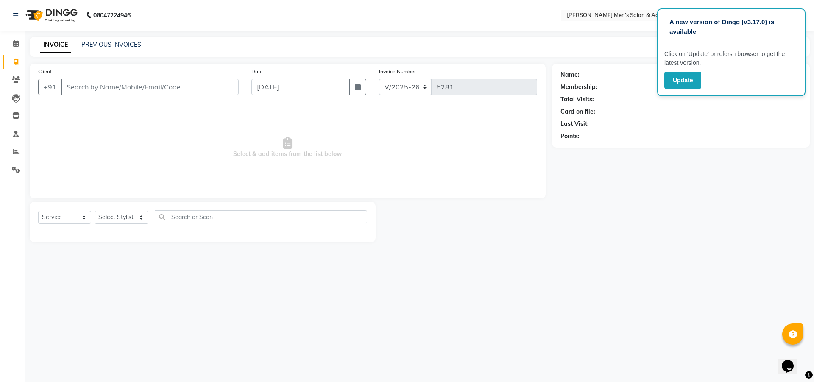
click at [655, 260] on div "A new version of Dingg (v3.17.0) is available Click on ‘Update’ or refersh brow…" at bounding box center [407, 191] width 814 height 382
click at [17, 153] on icon at bounding box center [16, 151] width 6 height 6
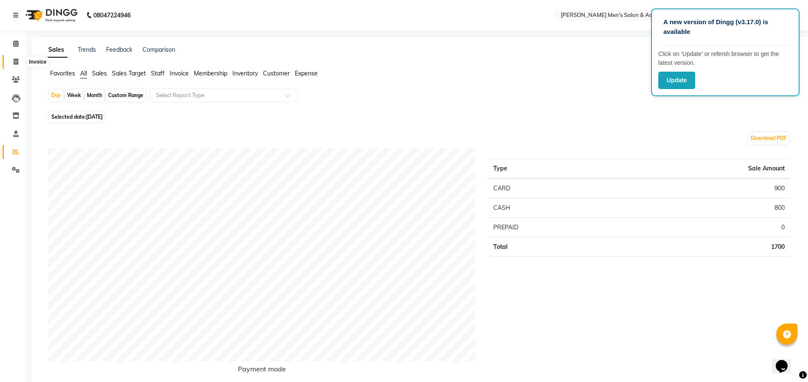
click at [15, 62] on icon at bounding box center [16, 62] width 5 height 6
select select "service"
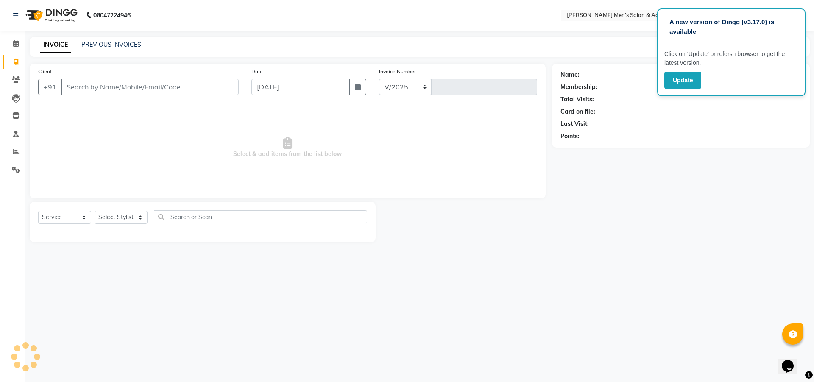
select select "8248"
type input "5281"
click at [89, 90] on input "Client" at bounding box center [150, 87] width 178 height 16
click at [90, 91] on input "Client" at bounding box center [150, 87] width 178 height 16
